Goal: Contribute content: Contribute content

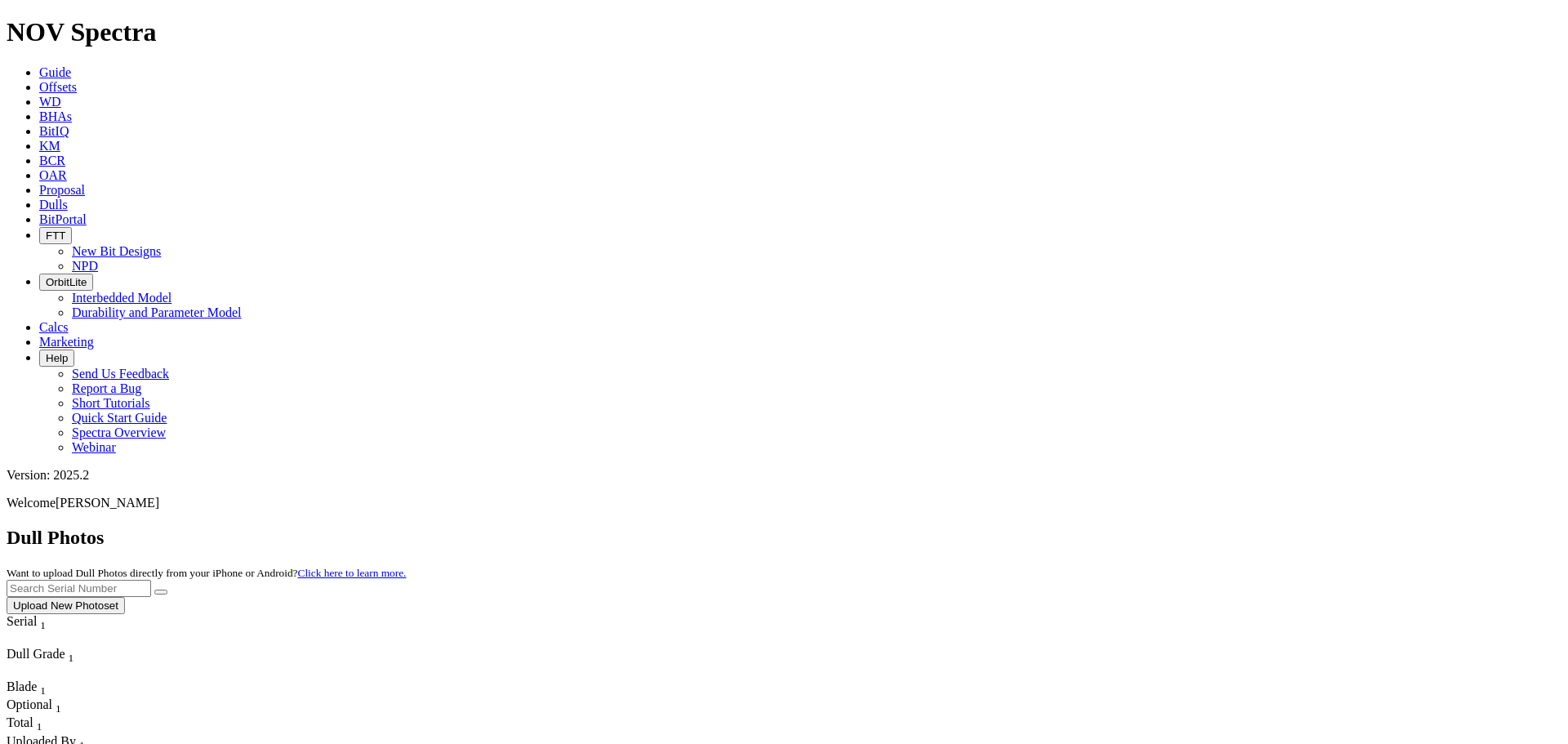
click at [151, 580] on input "text" at bounding box center [79, 588] width 145 height 17
click at [155, 589] on button "submit" at bounding box center [161, 592] width 13 height 5
click at [151, 580] on input "A322681" at bounding box center [79, 588] width 145 height 17
type input "A322226"
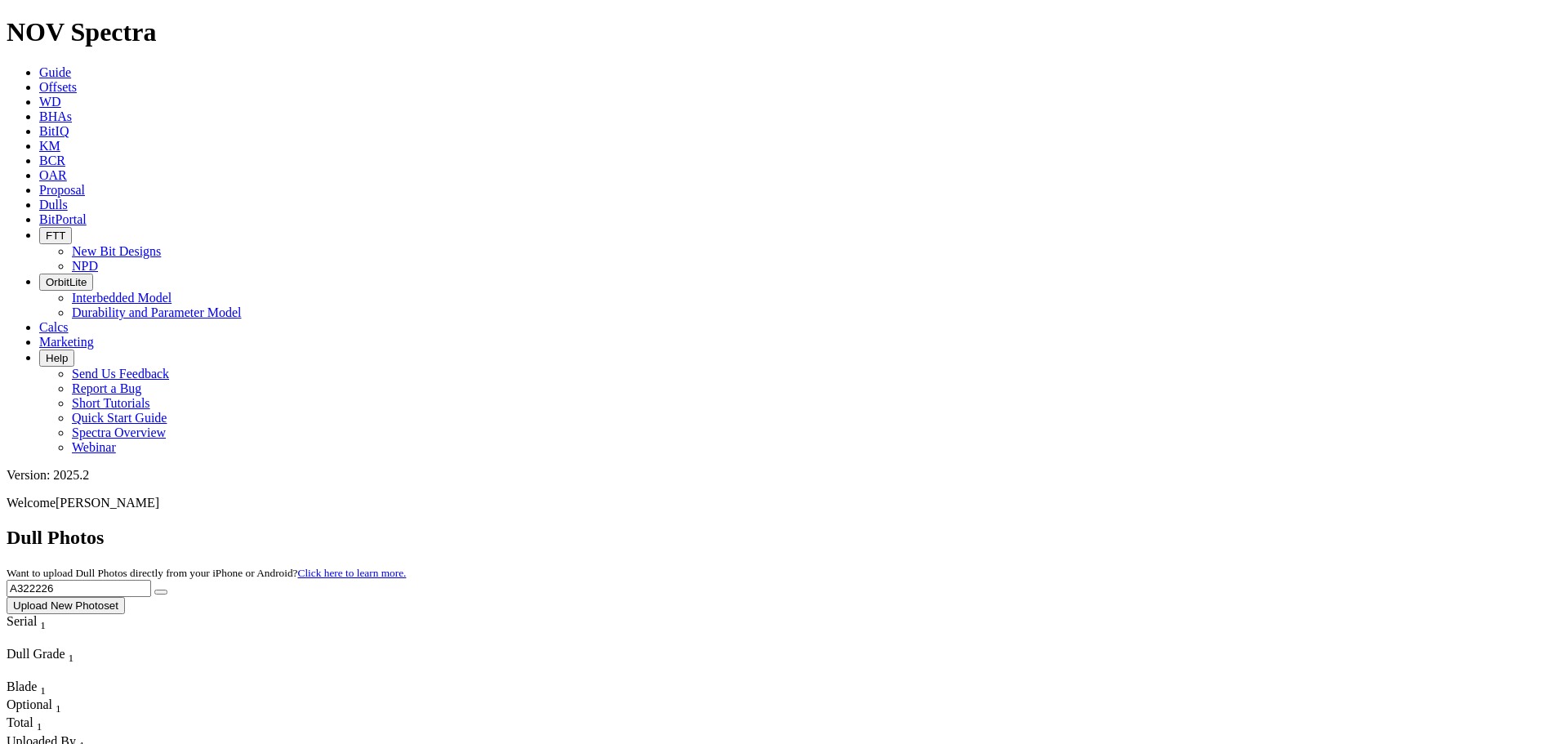
click at [155, 589] on button "submit" at bounding box center [161, 592] width 13 height 5
click at [168, 589] on button "submit" at bounding box center [161, 592] width 13 height 5
click at [39, 198] on icon at bounding box center [39, 204] width 0 height 14
click at [68, 198] on link "Dulls" at bounding box center [53, 204] width 29 height 14
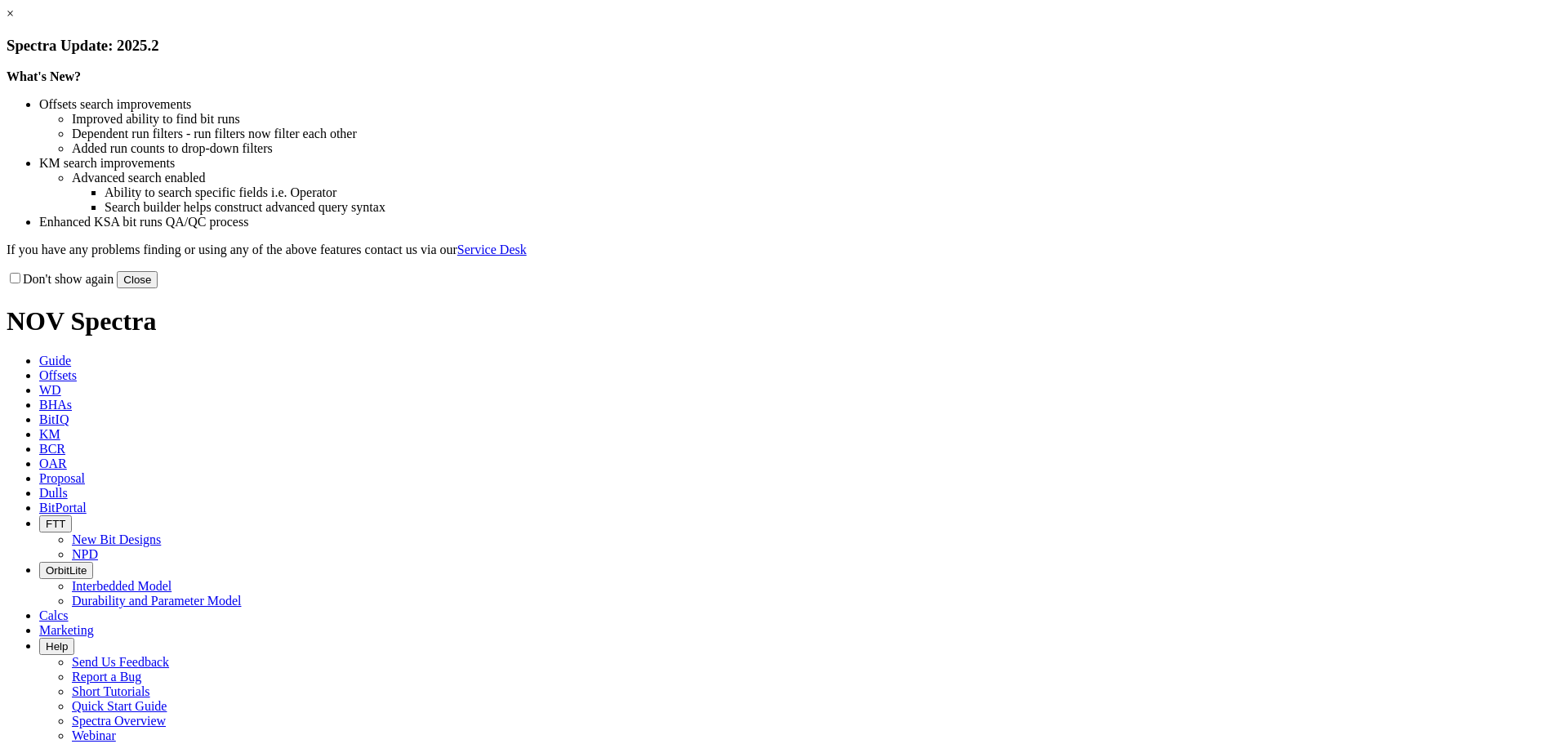
click at [158, 288] on button "Close" at bounding box center [137, 280] width 41 height 17
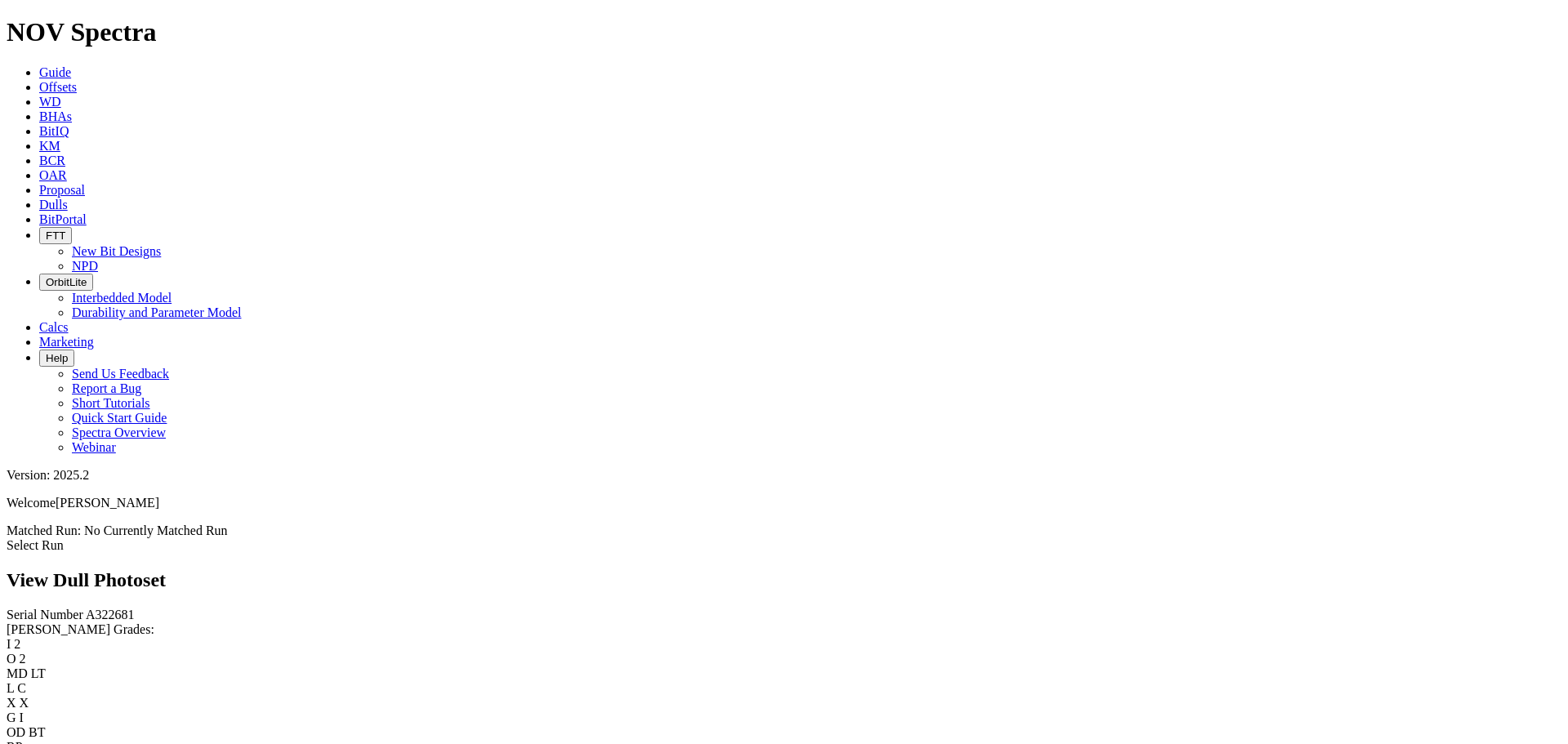
scroll to position [4093, 0]
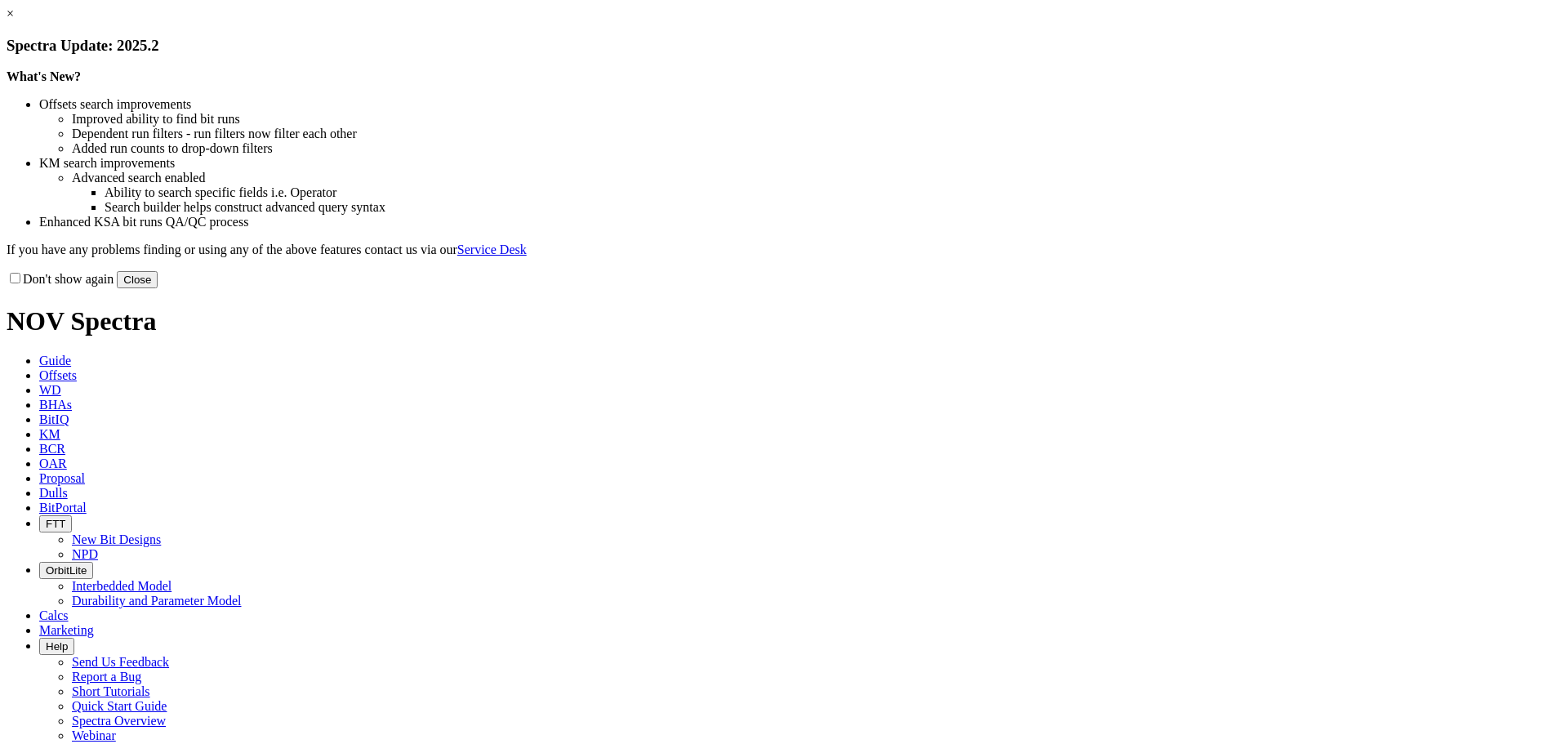
click at [158, 288] on button "Close" at bounding box center [137, 280] width 41 height 17
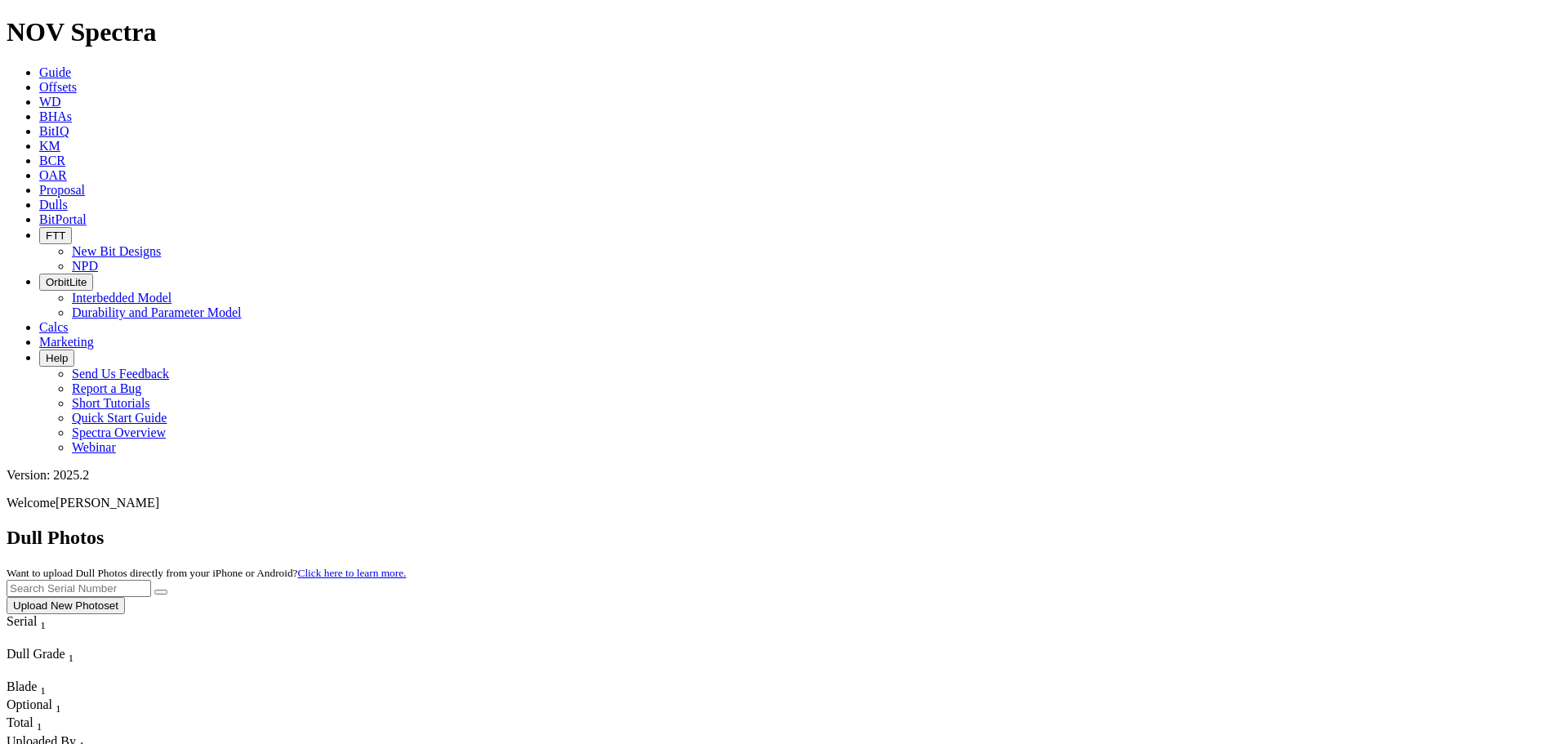
scroll to position [792, 0]
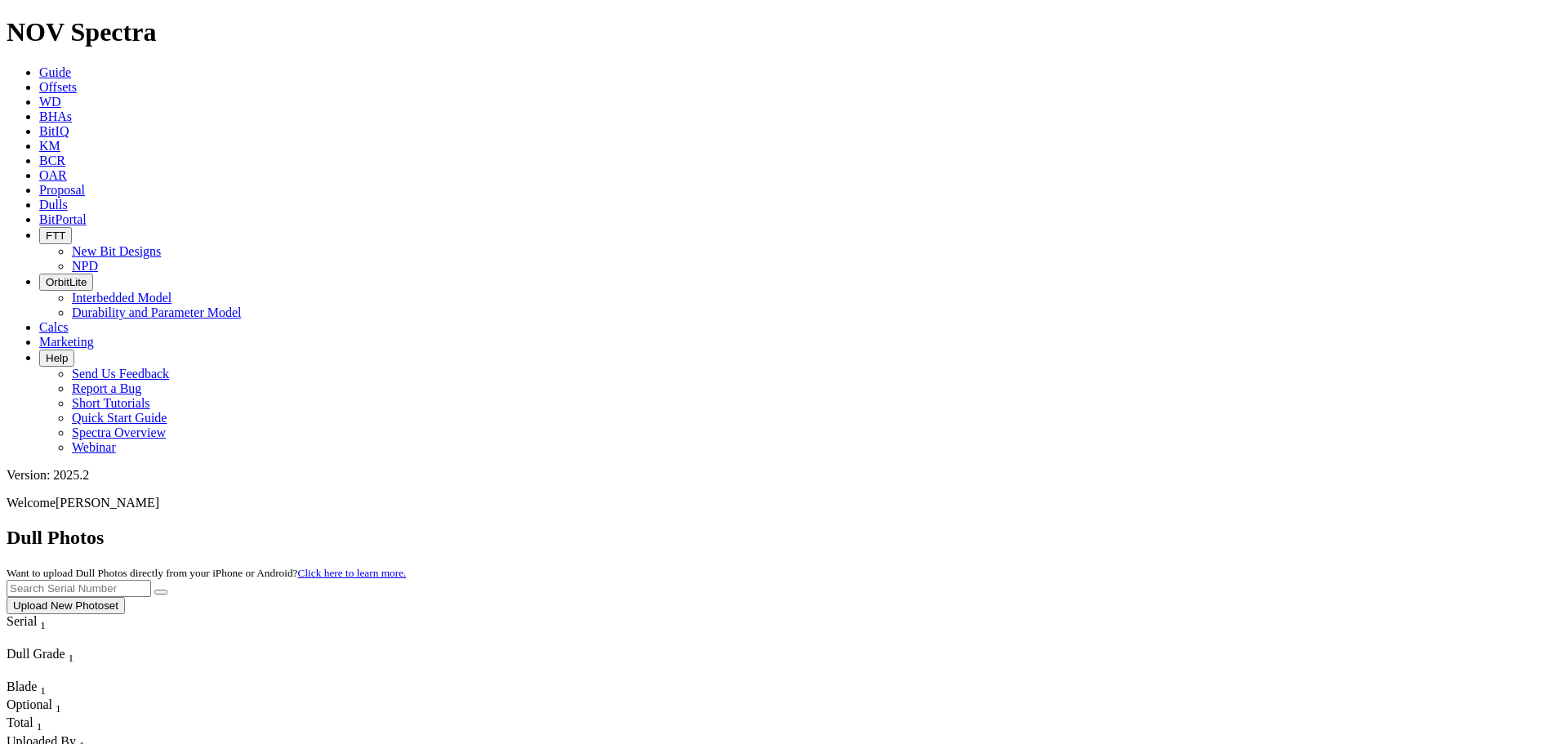
click at [151, 580] on input "text" at bounding box center [79, 588] width 145 height 17
type input "A318693"
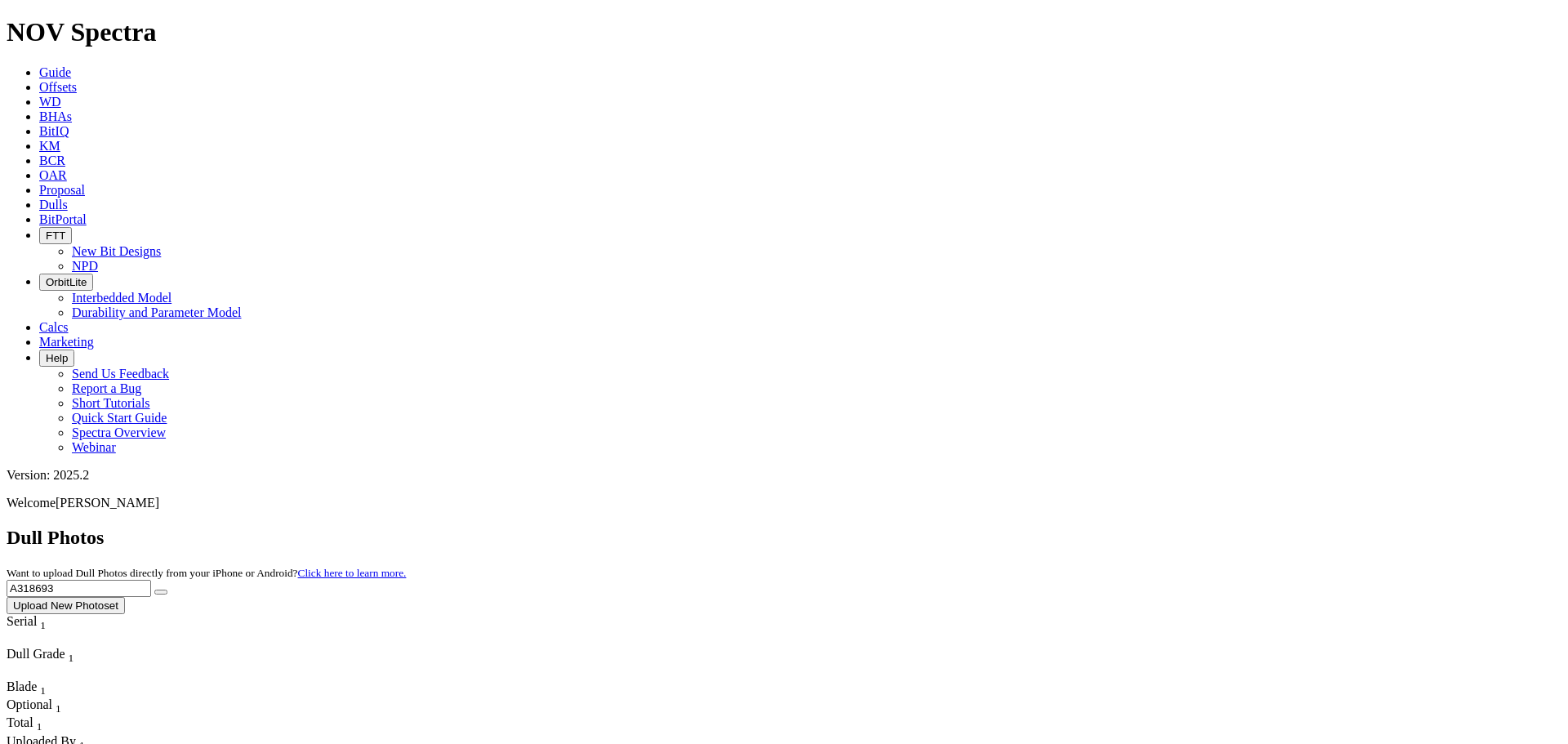
click at [155, 589] on button "submit" at bounding box center [161, 592] width 13 height 5
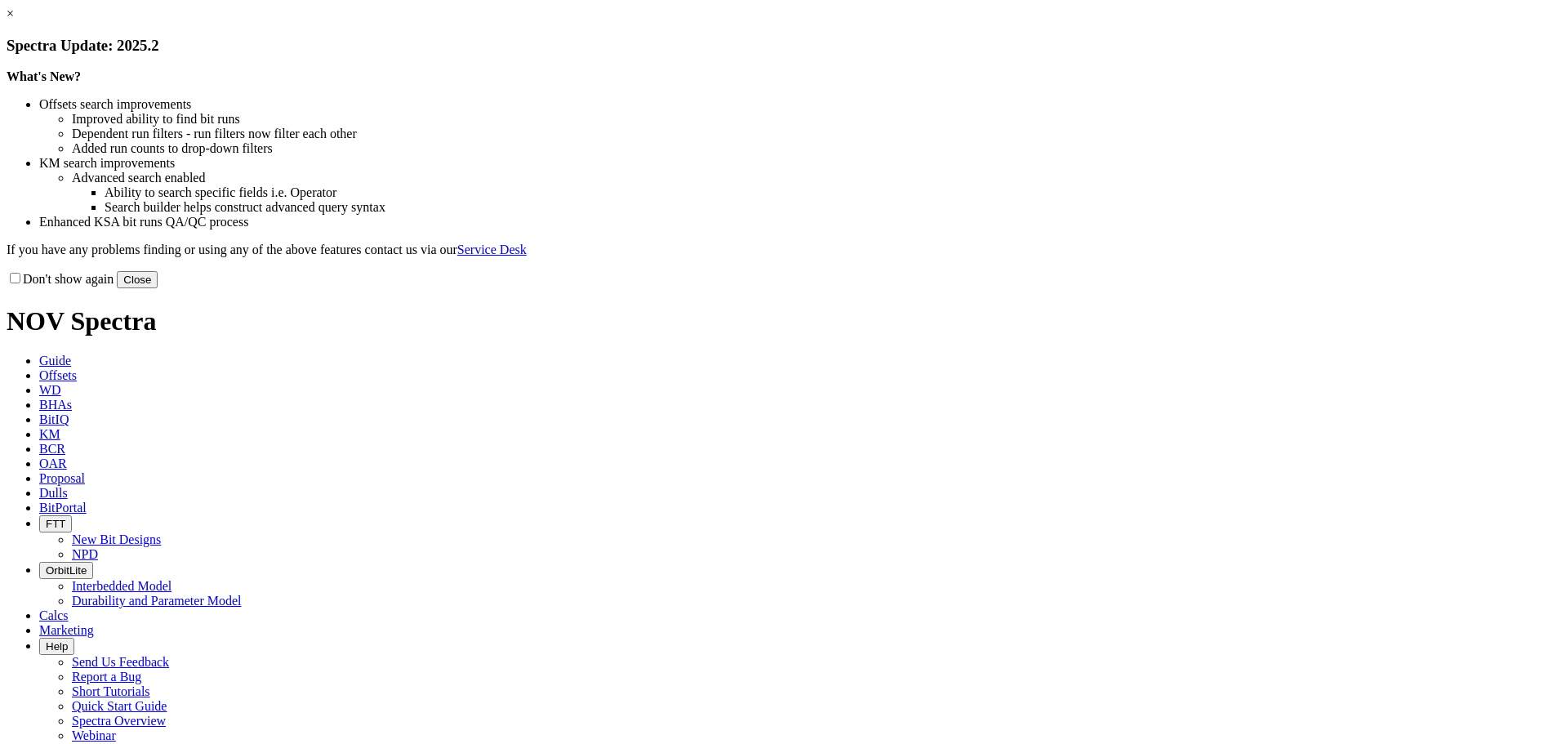
click at [158, 288] on button "Close" at bounding box center [137, 280] width 41 height 17
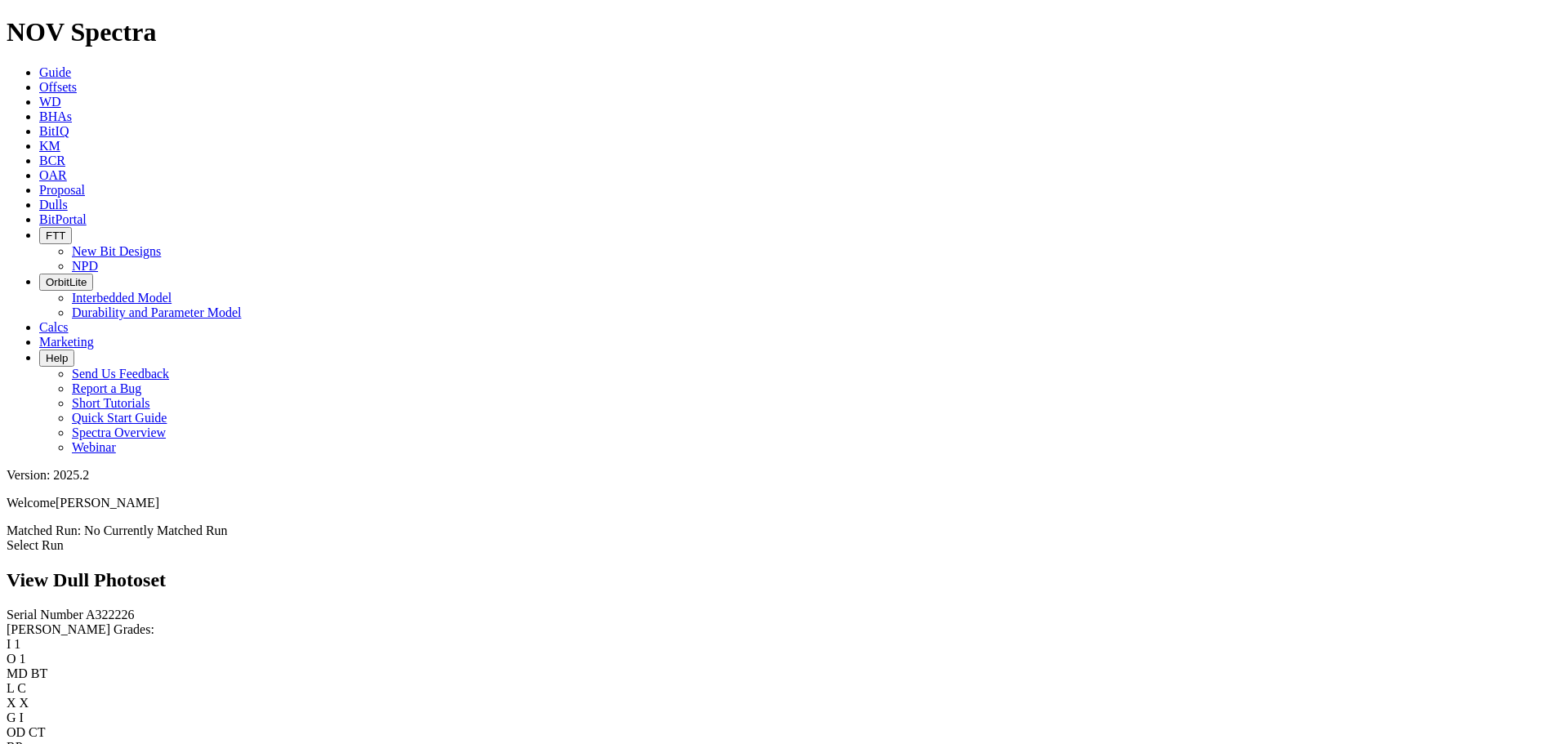
scroll to position [4093, 0]
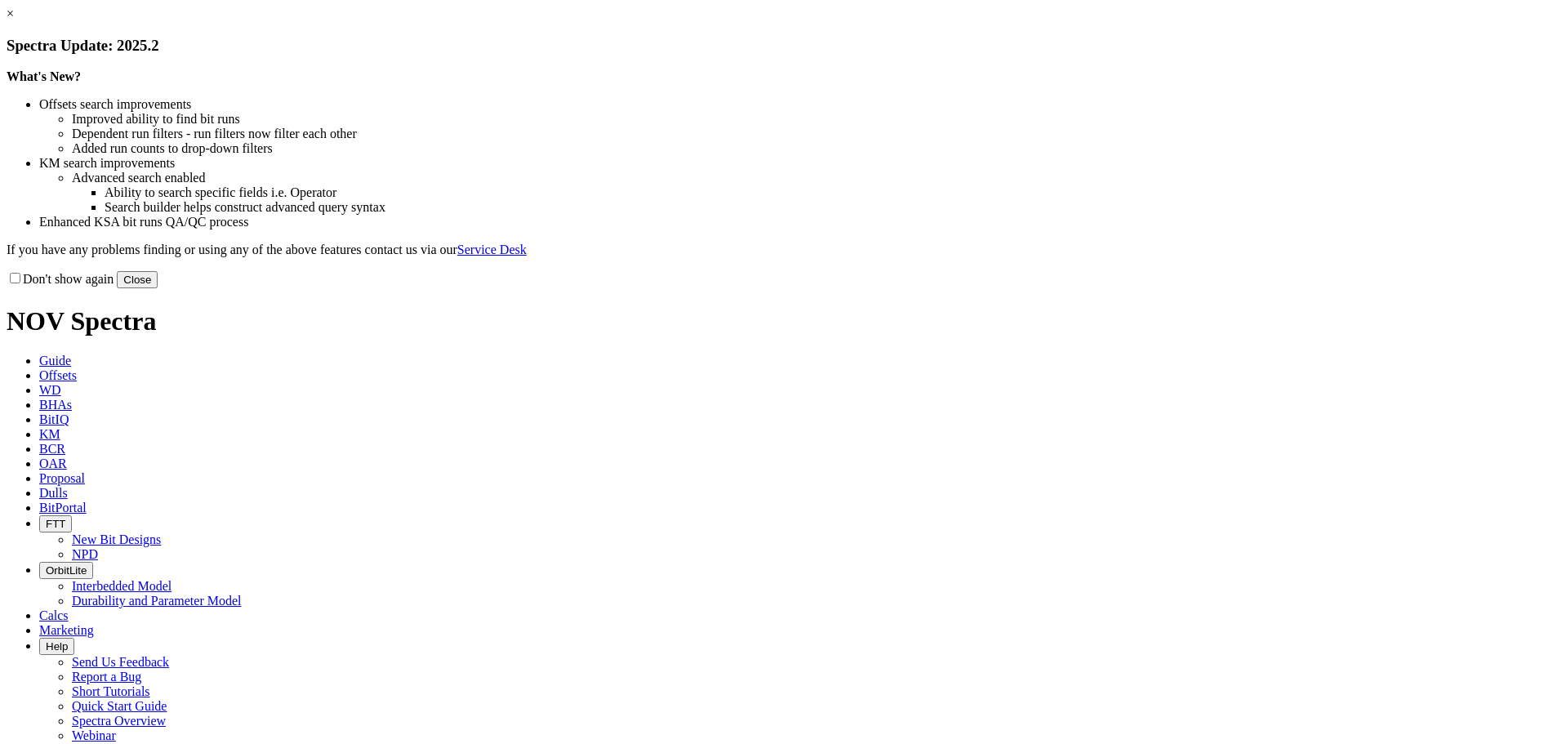
click at [1146, 288] on div "Don't show again Close" at bounding box center [784, 280] width 1555 height 18
click at [158, 288] on button "Close" at bounding box center [137, 280] width 41 height 17
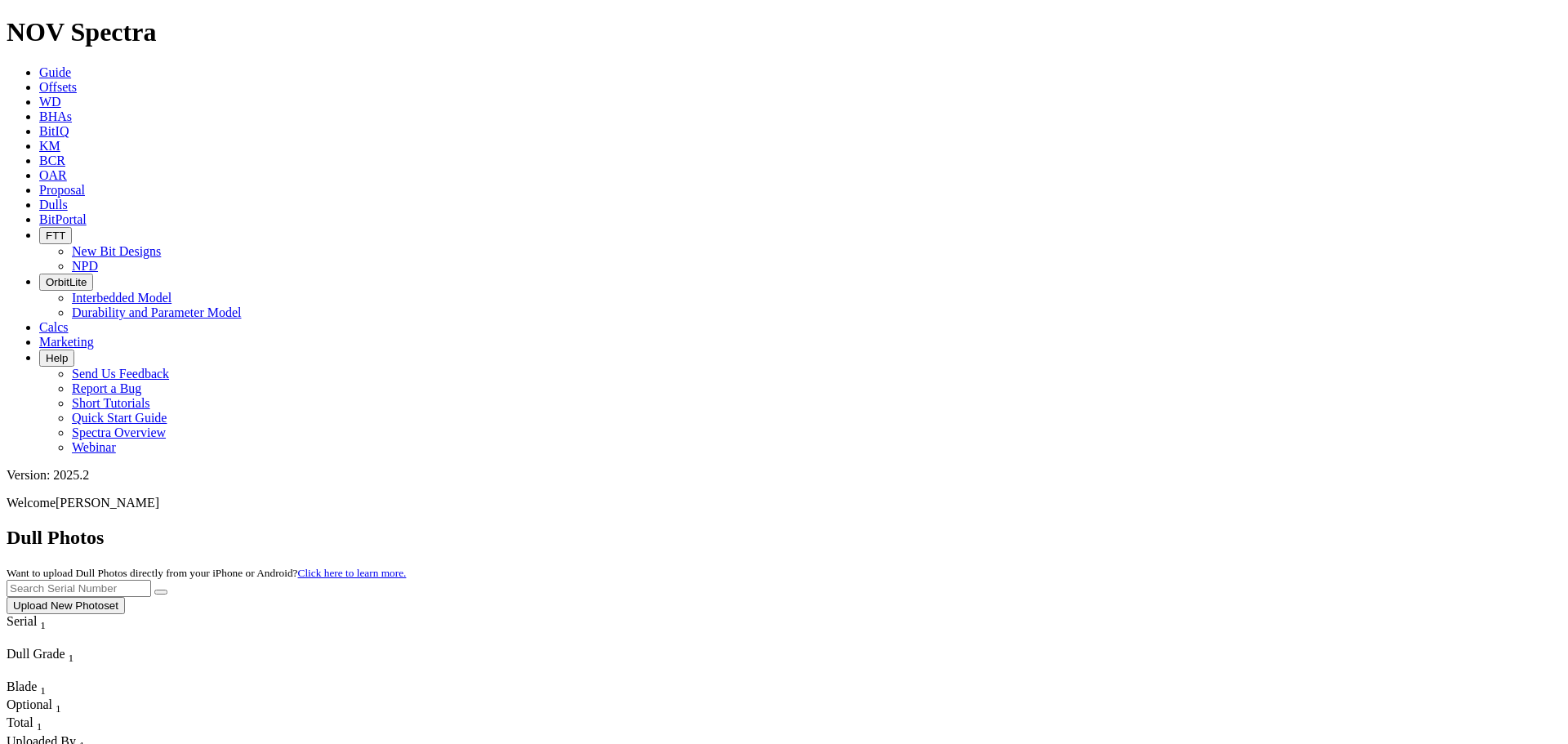
click at [161, 734] on div "Uploaded By 1" at bounding box center [83, 743] width 155 height 18
click at [79, 734] on icon "Sort Ascending" at bounding box center [79, 741] width 0 height 14
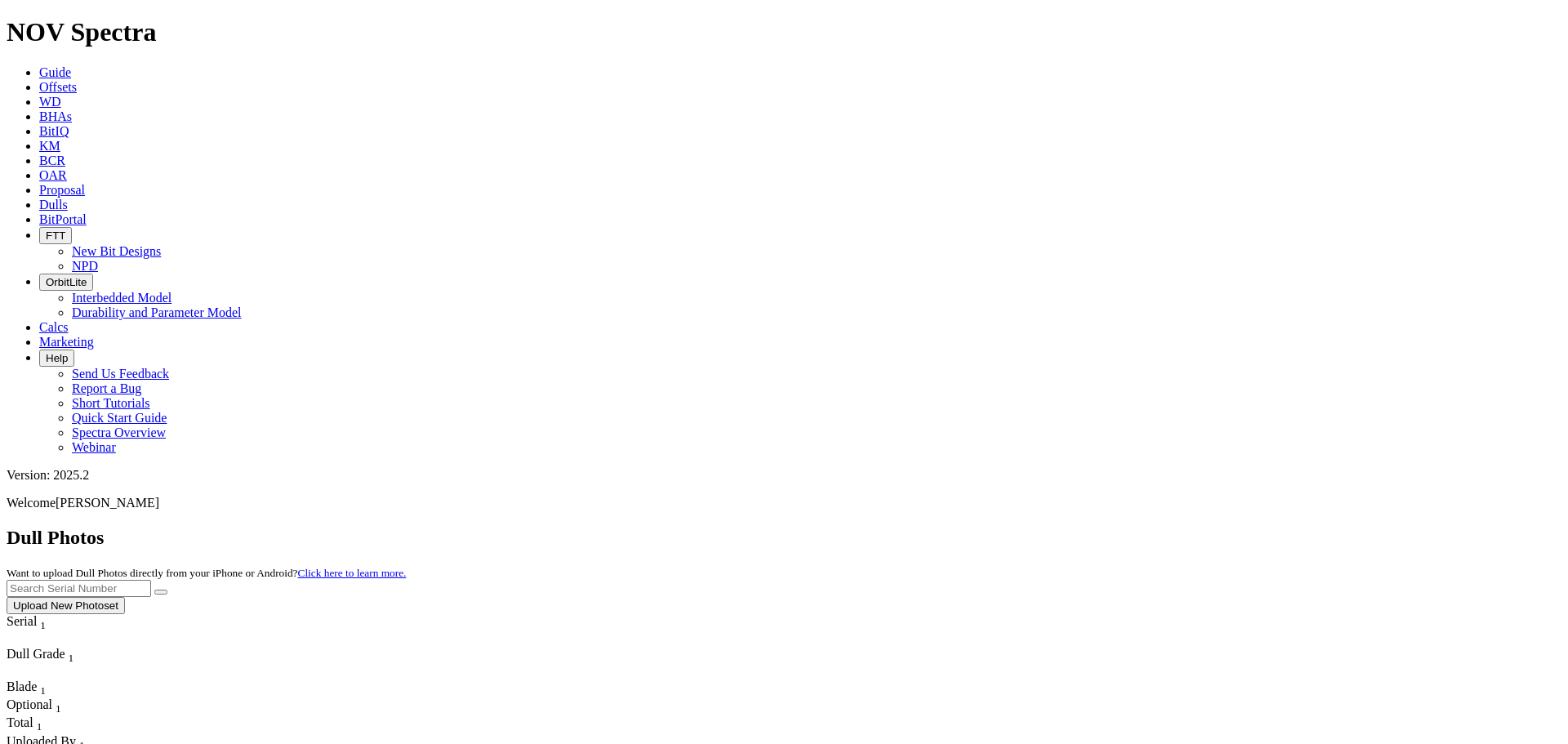
click at [151, 580] on input "text" at bounding box center [79, 588] width 145 height 17
type input "A319697"
click at [155, 589] on button "submit" at bounding box center [161, 592] width 13 height 5
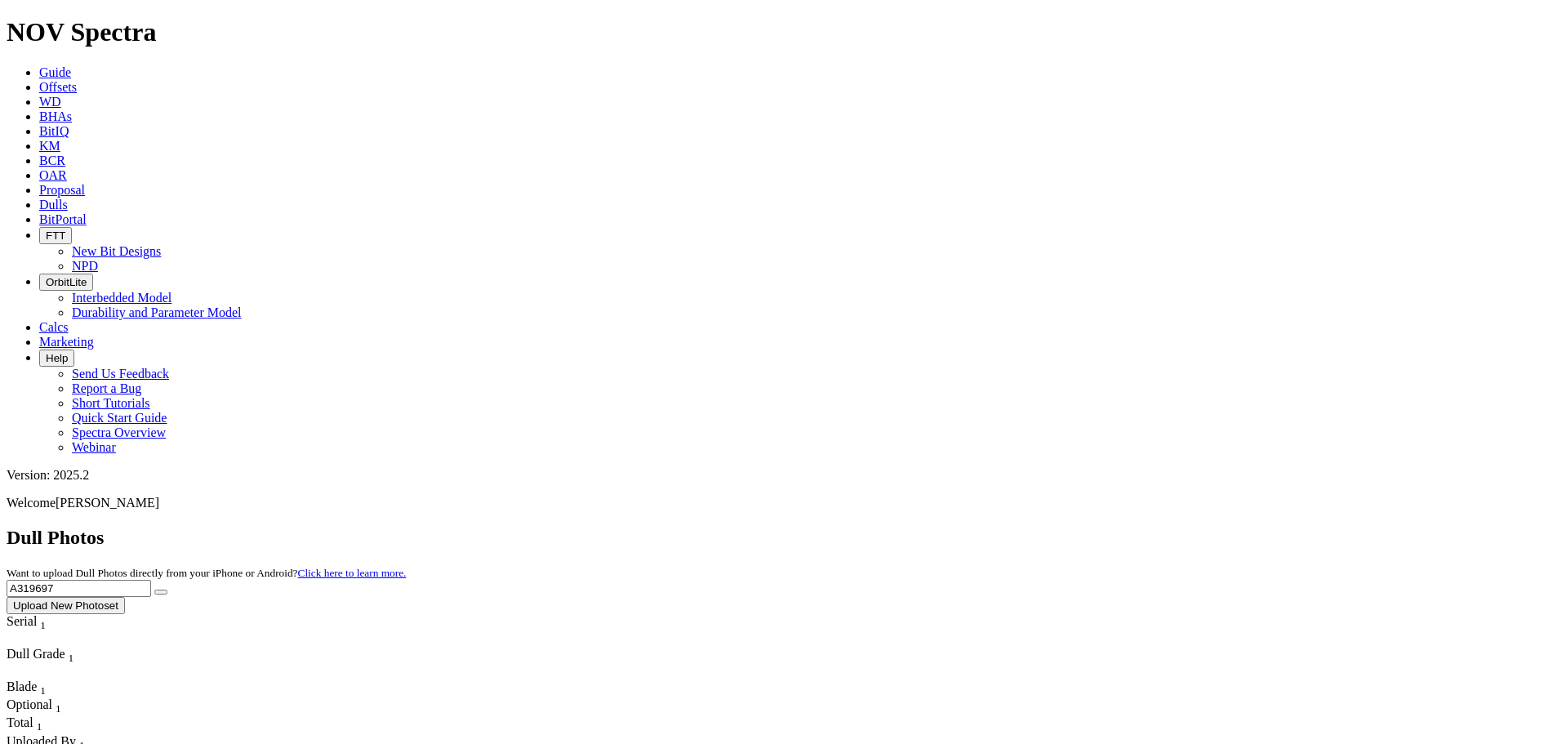
click at [39, 198] on icon at bounding box center [39, 204] width 0 height 14
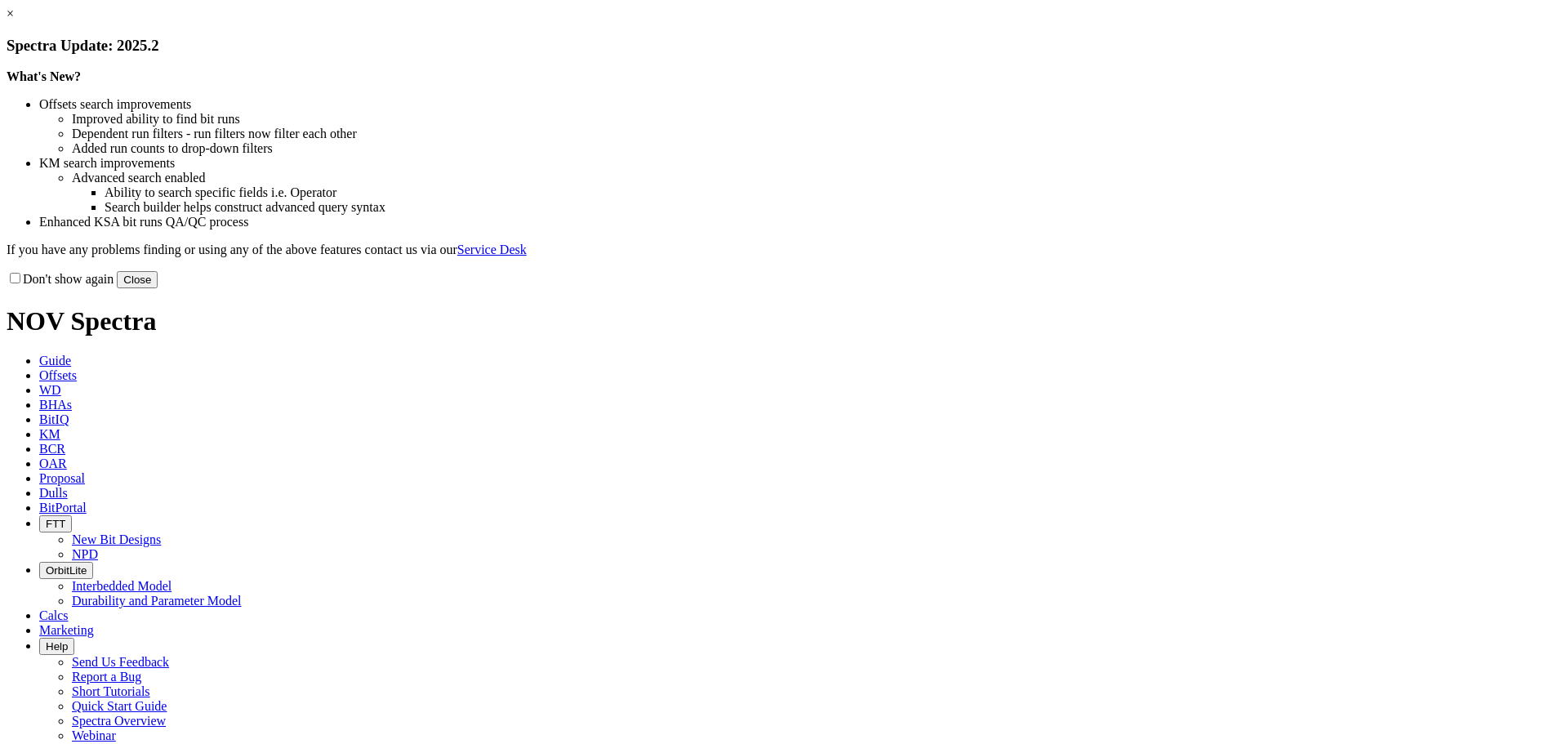
click at [158, 288] on button "Close" at bounding box center [137, 280] width 41 height 17
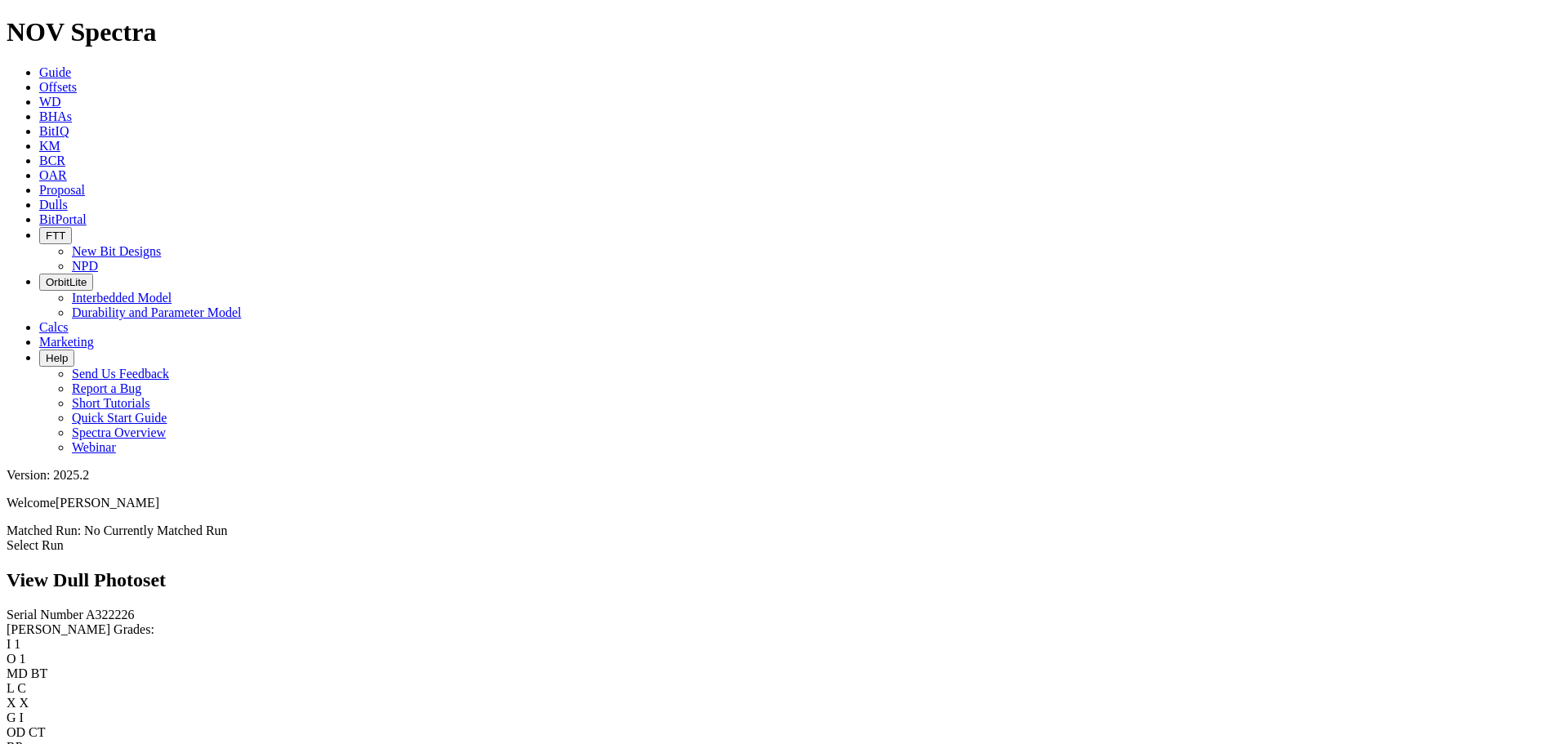
scroll to position [735, 0]
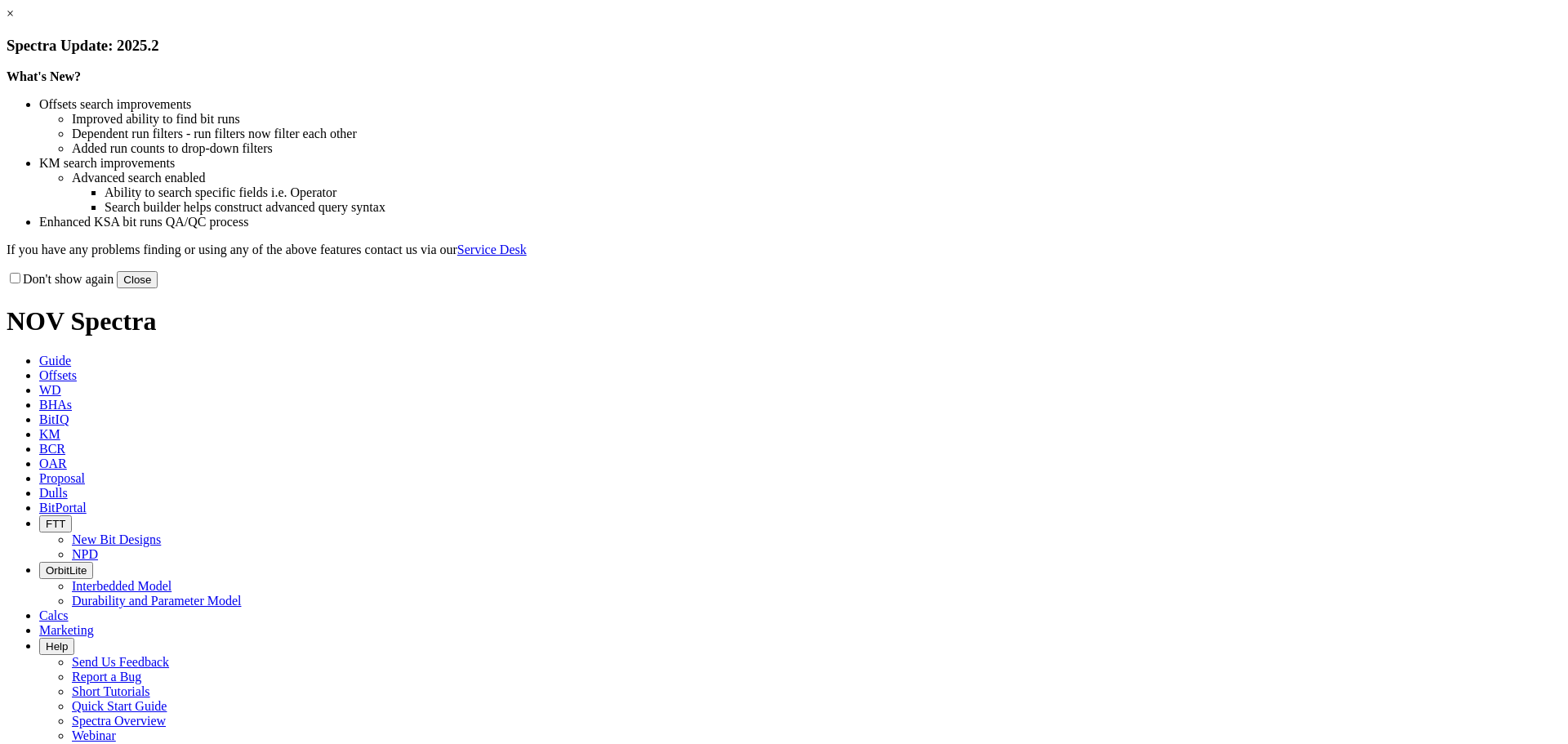
click at [158, 288] on button "Close" at bounding box center [137, 280] width 41 height 17
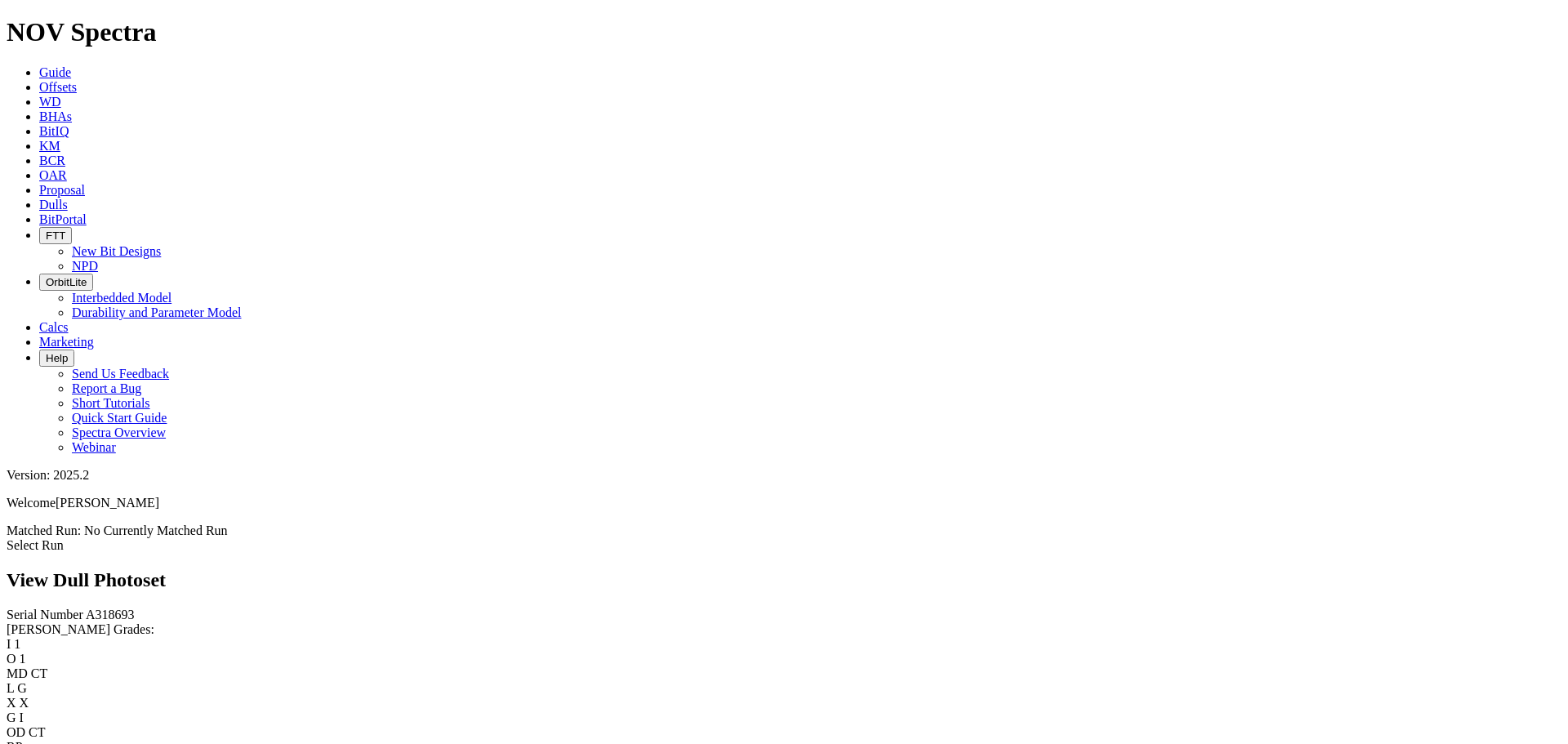
scroll to position [979, 0]
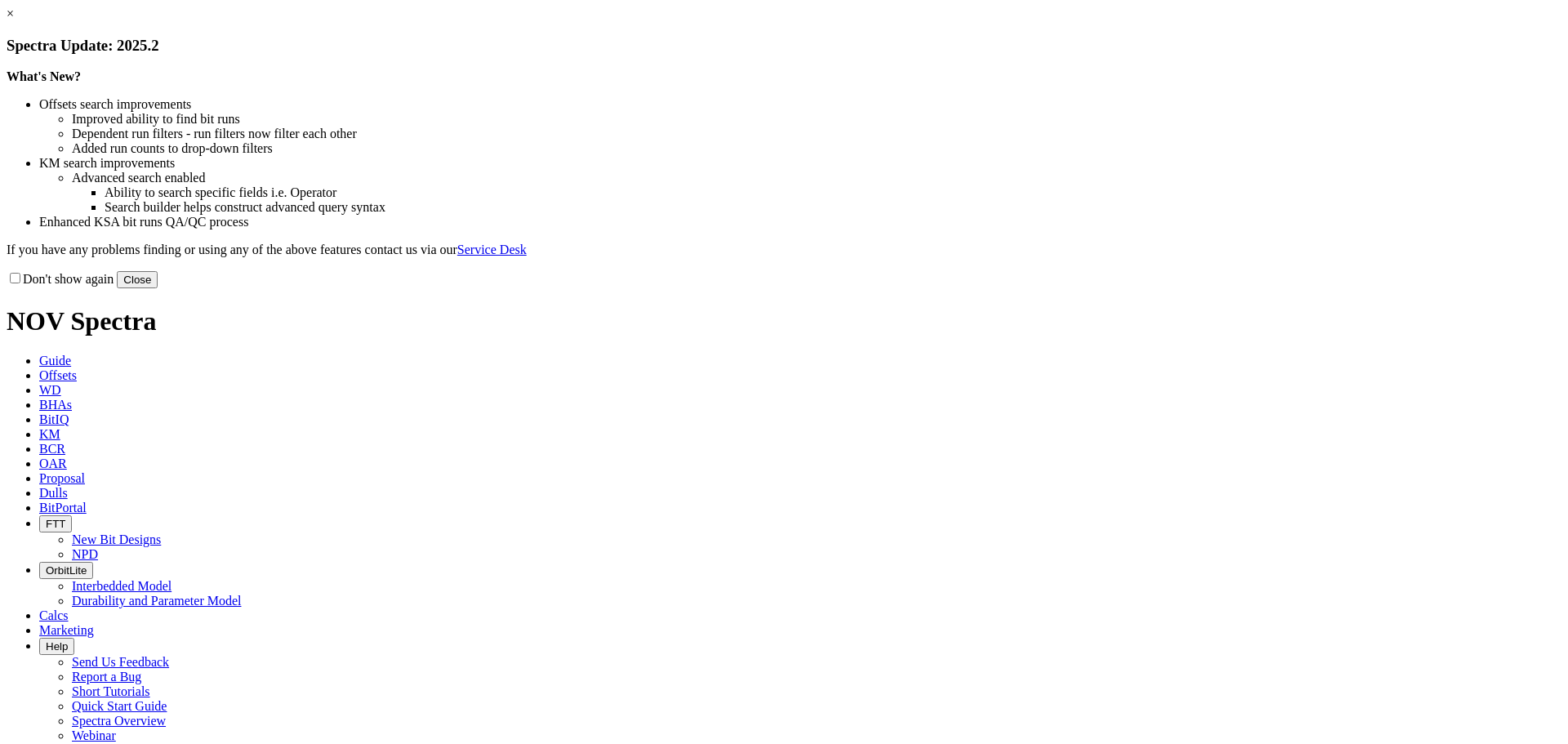
click at [158, 288] on button "Close" at bounding box center [137, 280] width 41 height 17
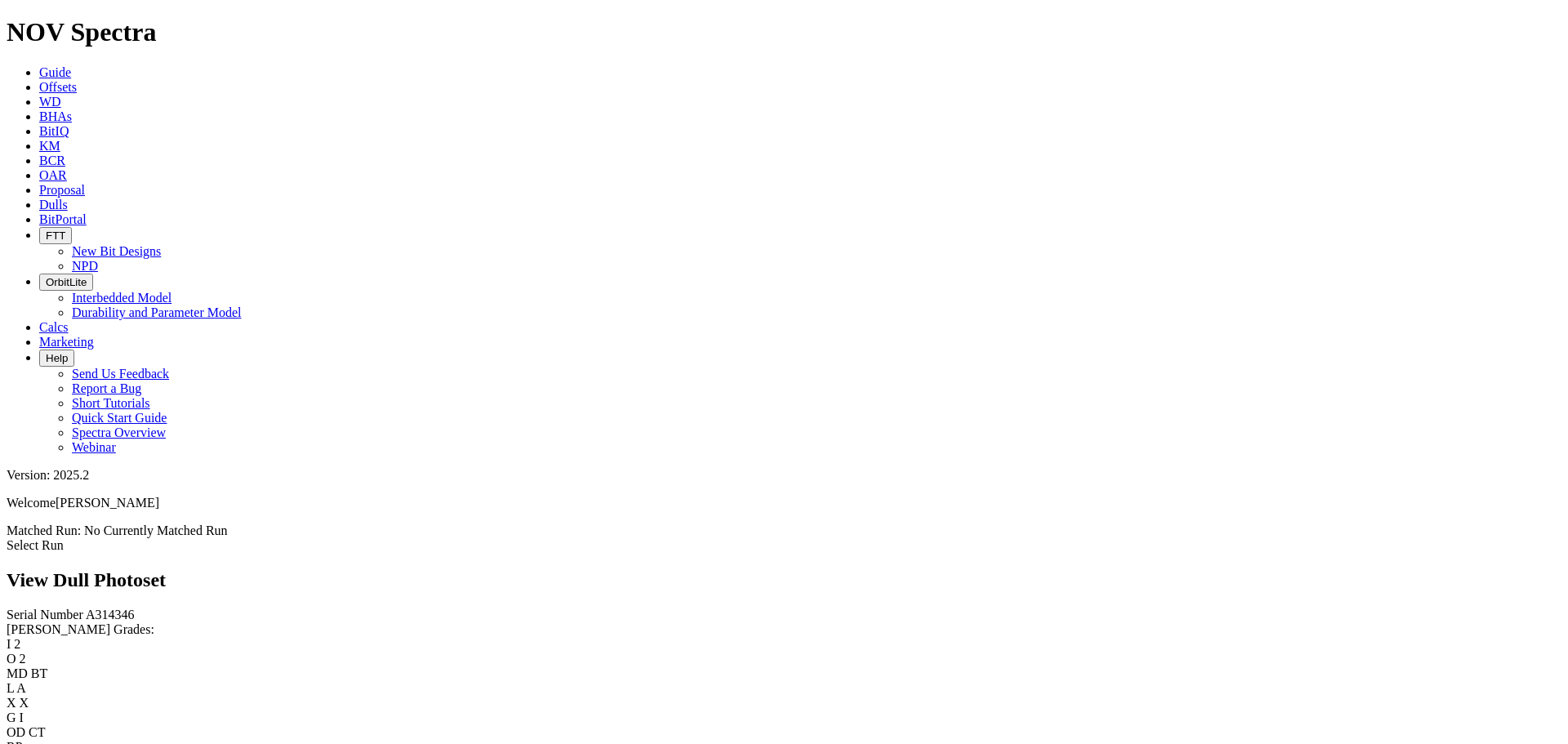
scroll to position [1061, 0]
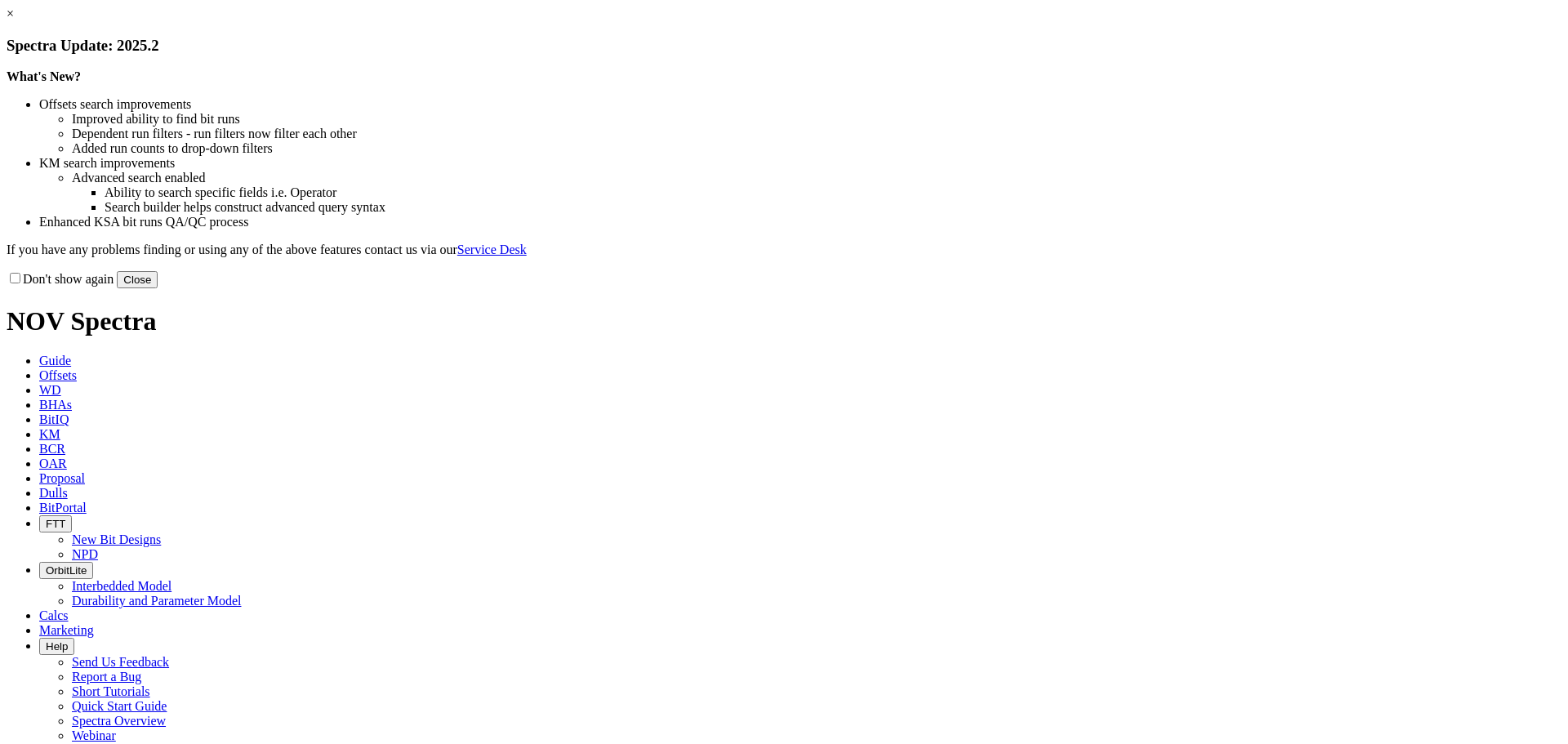
click at [158, 288] on button "Close" at bounding box center [137, 280] width 41 height 17
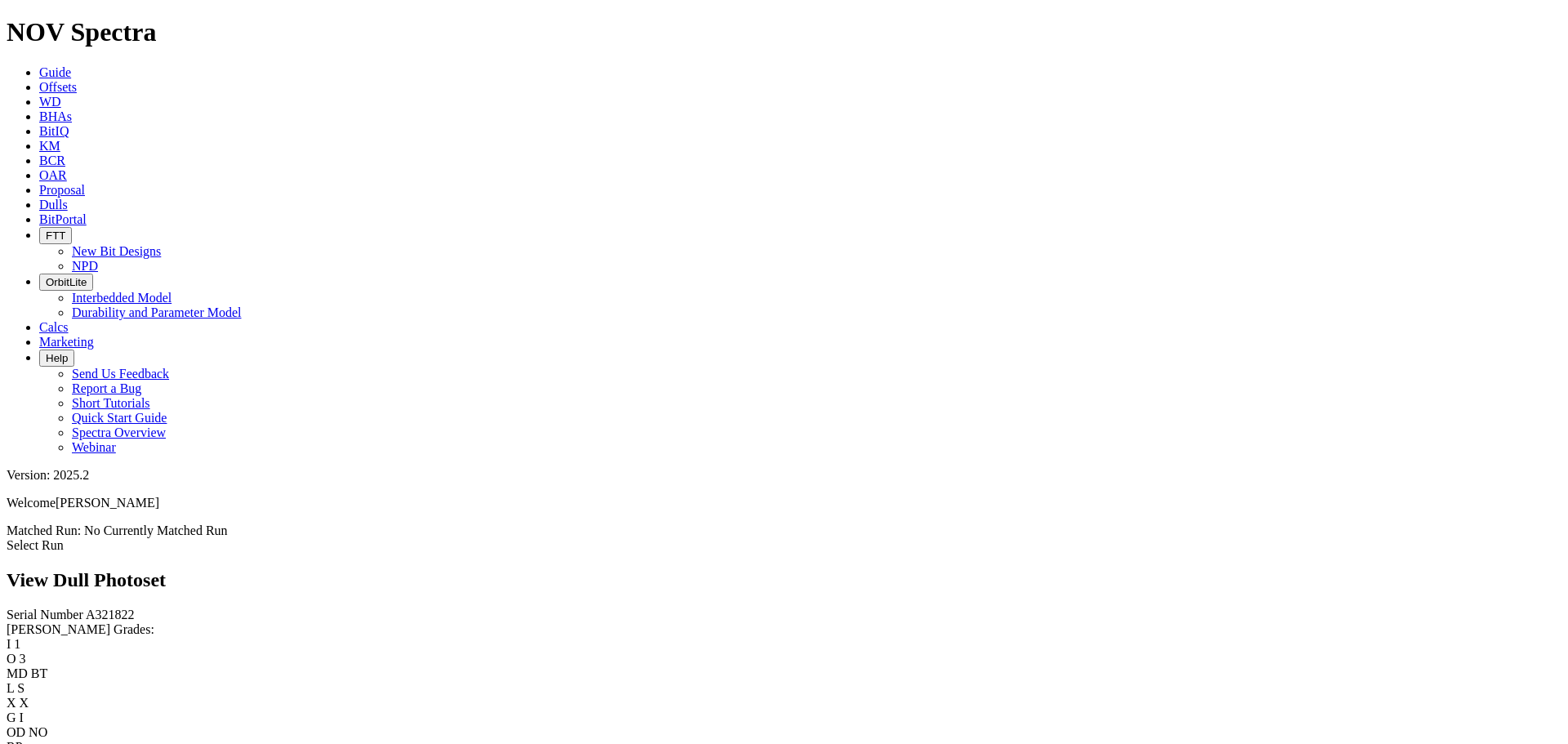
scroll to position [408, 0]
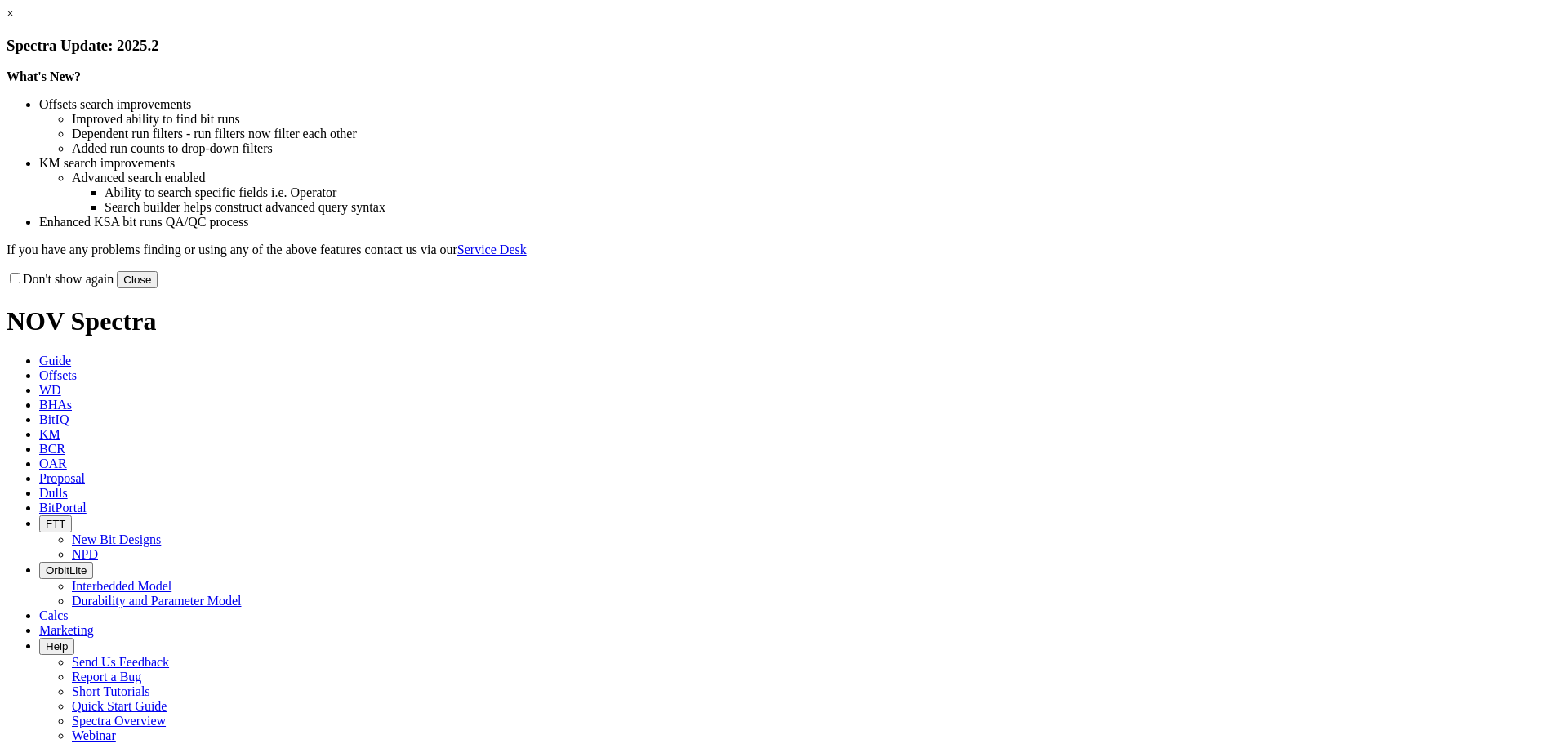
click at [1103, 258] on div "What's New? Offsets search improvements Improved ability to find bit runs Depen…" at bounding box center [784, 164] width 1555 height 188
click at [158, 288] on button "Close" at bounding box center [137, 280] width 41 height 17
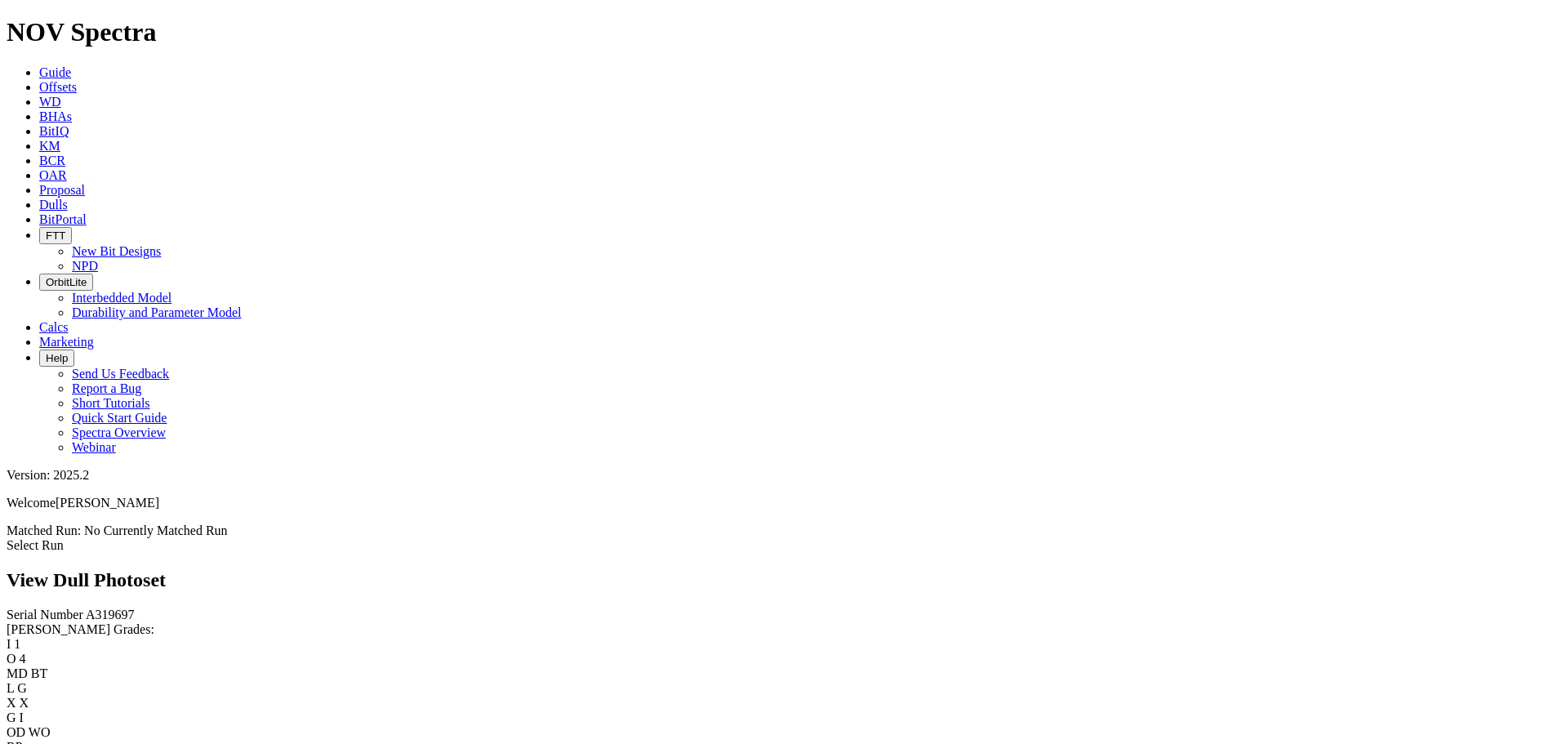
scroll to position [1306, 0]
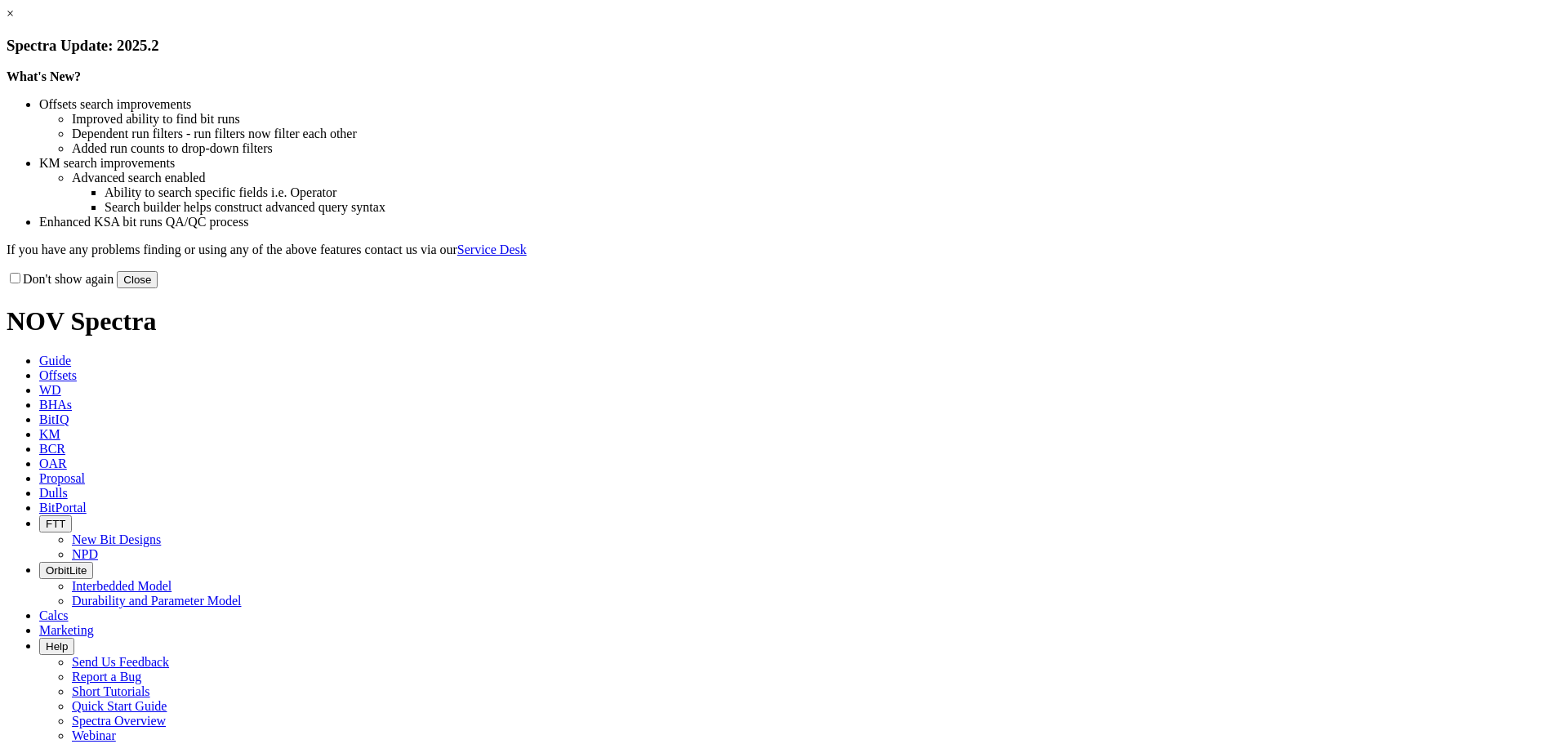
click at [158, 288] on button "Close" at bounding box center [137, 280] width 41 height 17
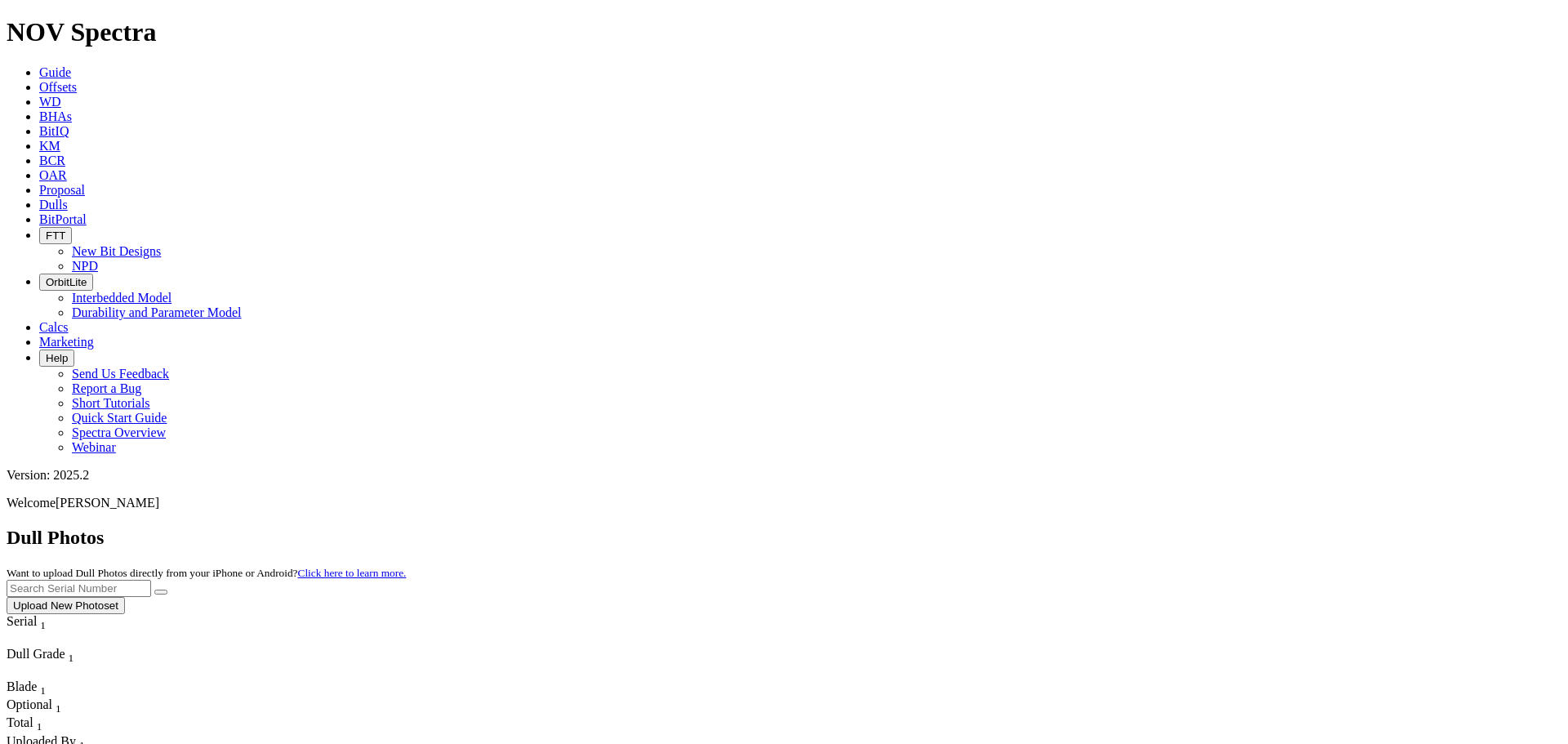
click at [151, 580] on input "text" at bounding box center [79, 588] width 145 height 17
type input "A319697"
click at [168, 589] on button "submit" at bounding box center [161, 592] width 13 height 5
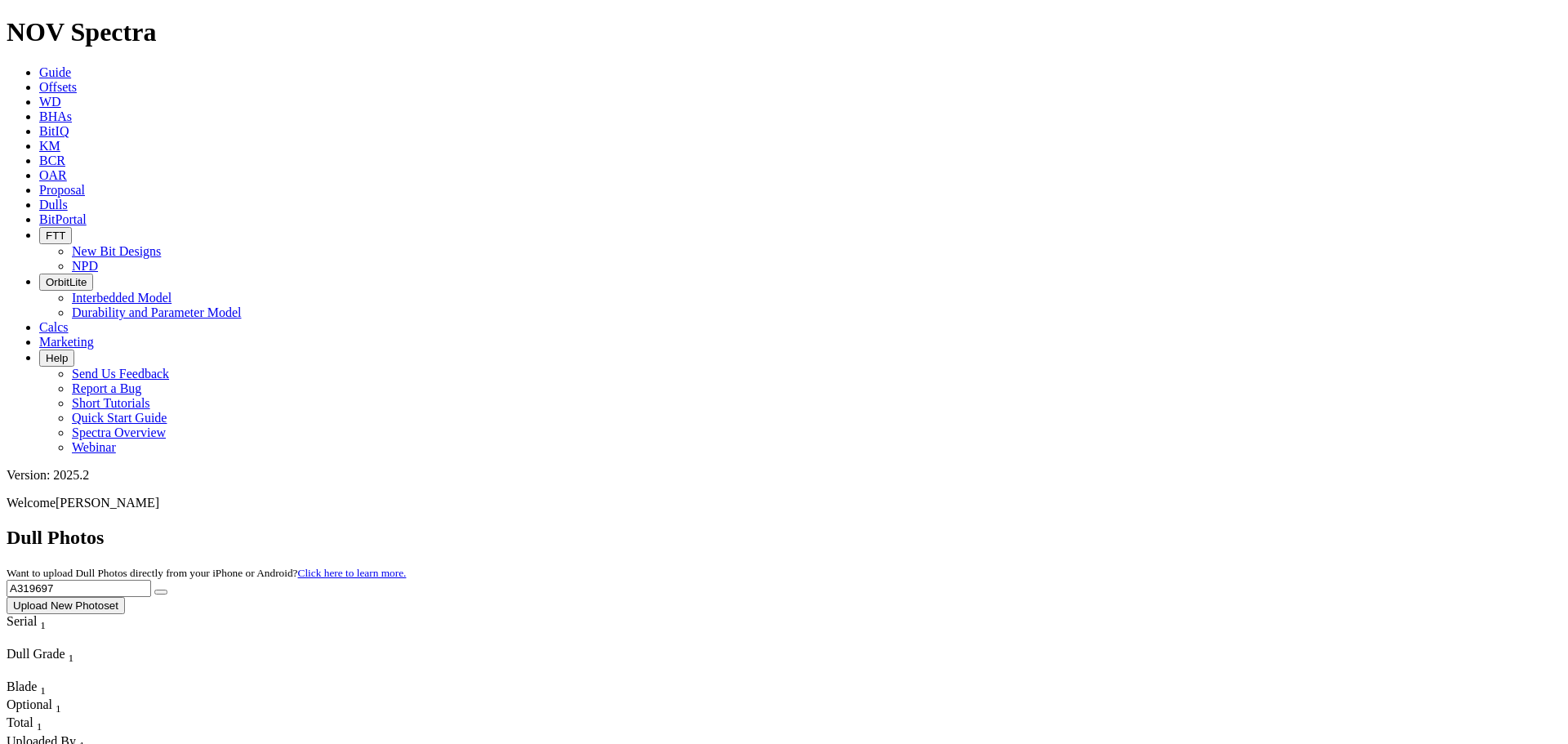
click at [125, 597] on button "Upload New Photoset" at bounding box center [65, 605] width 119 height 17
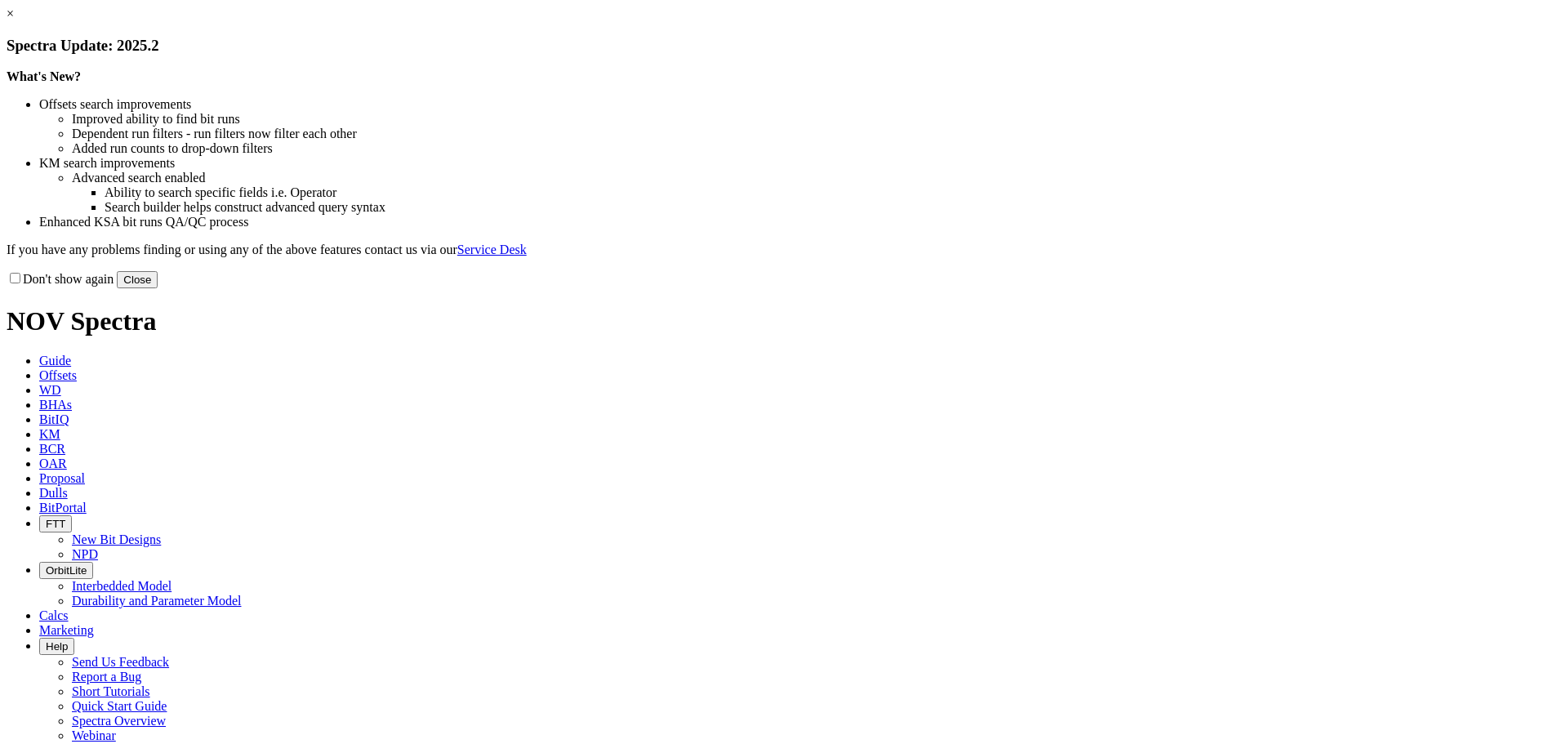
click at [158, 288] on button "Close" at bounding box center [137, 280] width 41 height 17
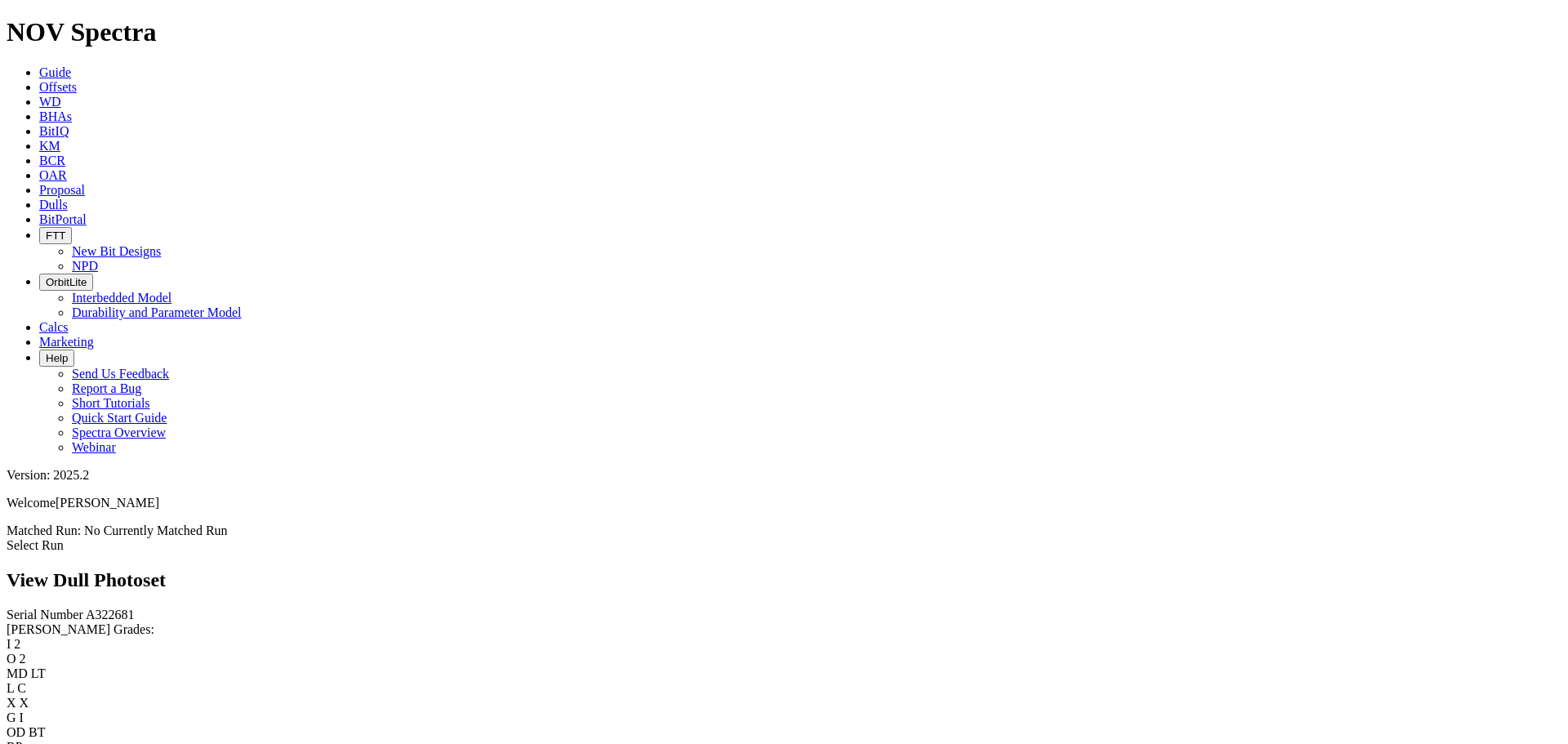
scroll to position [1469, 0]
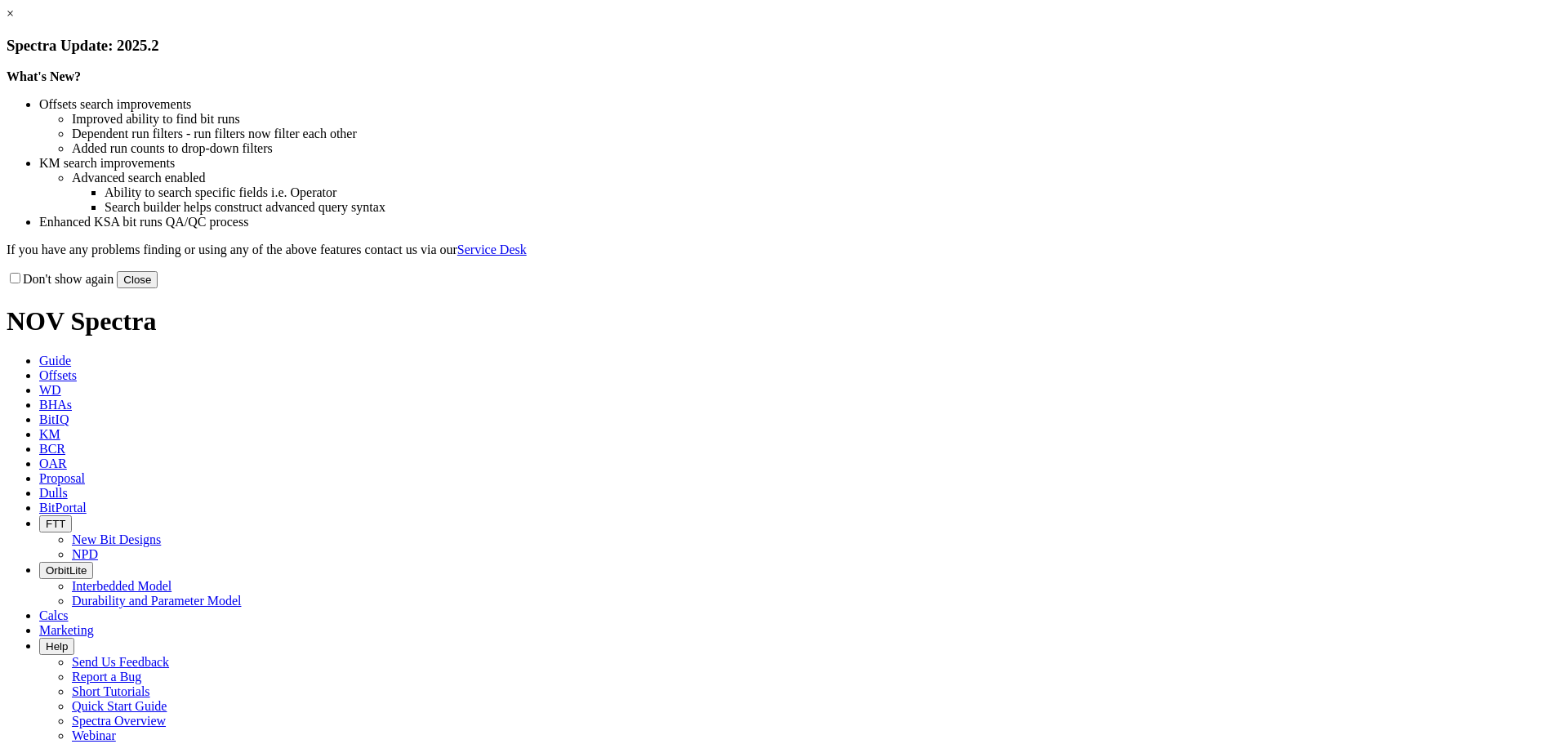
click at [1141, 288] on div "Don't show again Close" at bounding box center [784, 280] width 1555 height 18
click at [158, 288] on button "Close" at bounding box center [137, 280] width 41 height 17
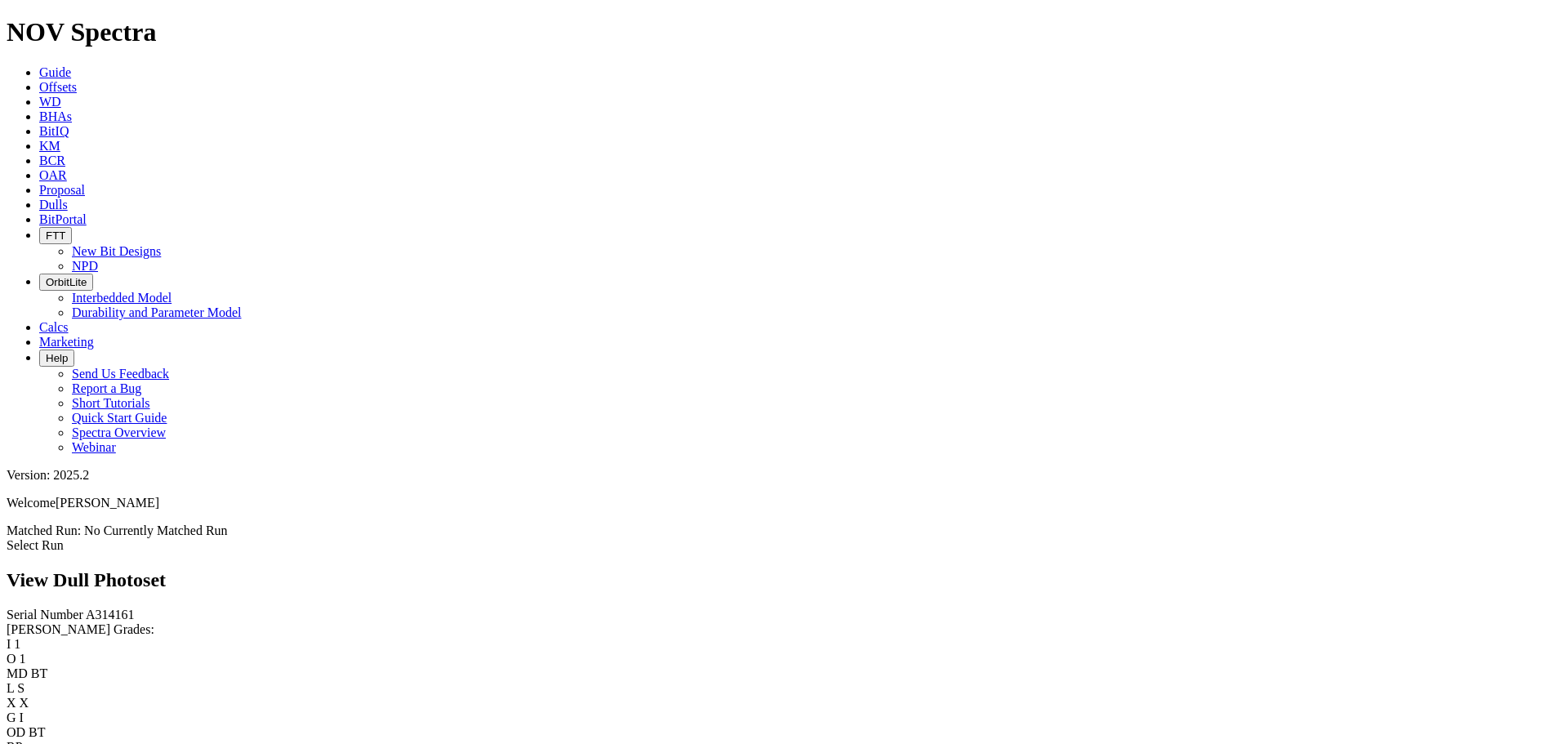
scroll to position [2939, 0]
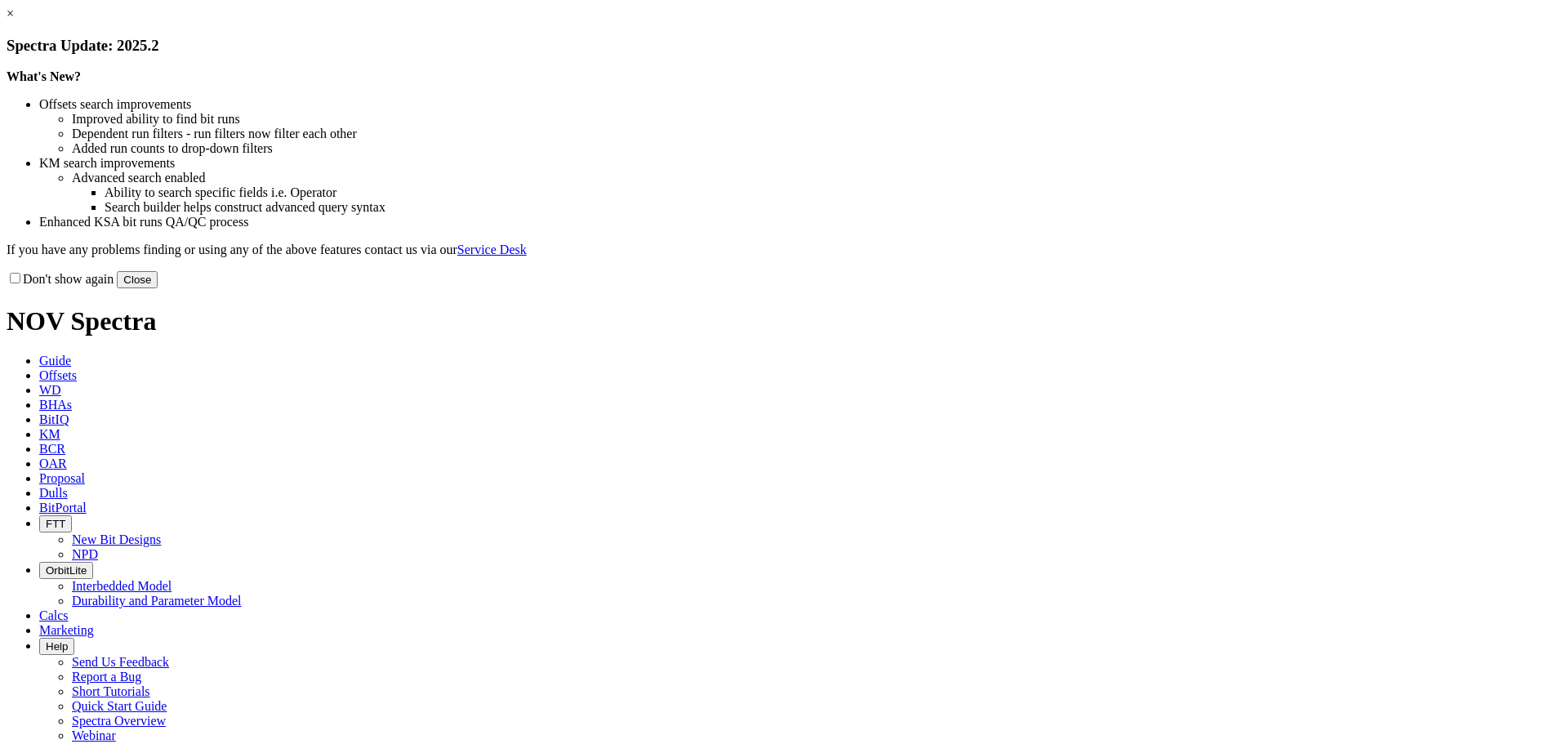
click at [158, 288] on button "Close" at bounding box center [137, 280] width 41 height 17
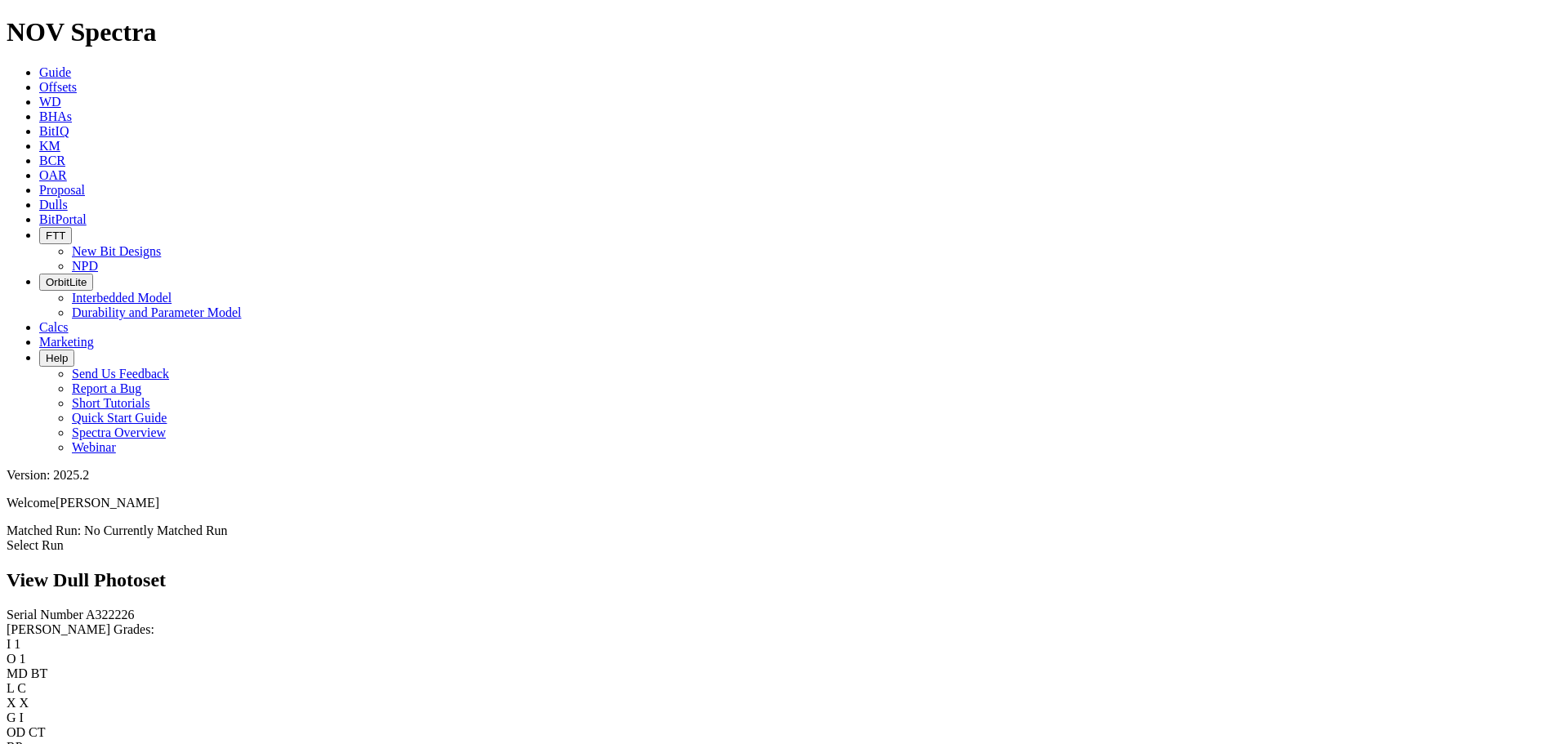
scroll to position [4093, 0]
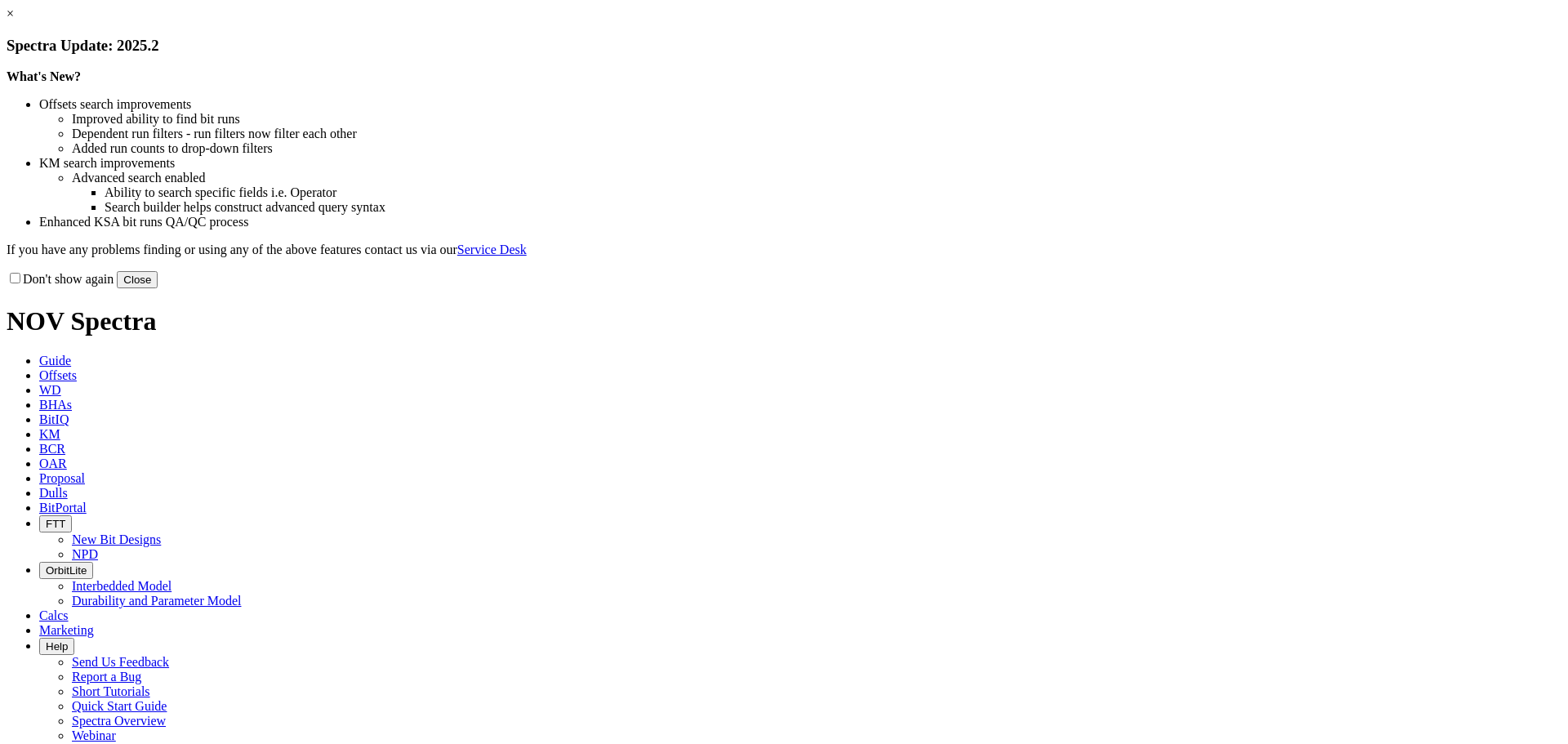
click at [158, 288] on button "Close" at bounding box center [137, 280] width 41 height 17
